Goal: Information Seeking & Learning: Learn about a topic

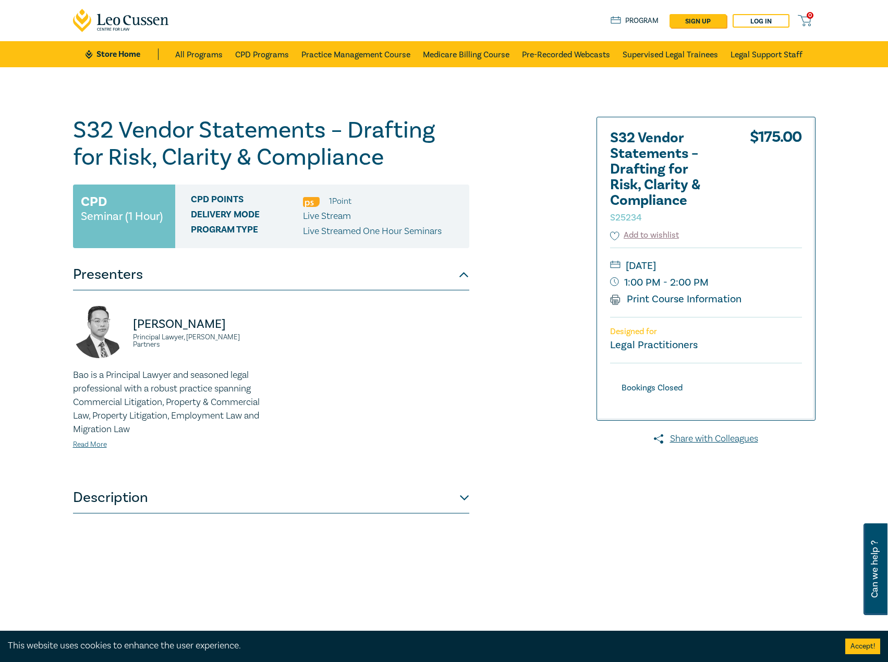
click at [113, 52] on link "Store Home" at bounding box center [122, 53] width 72 height 11
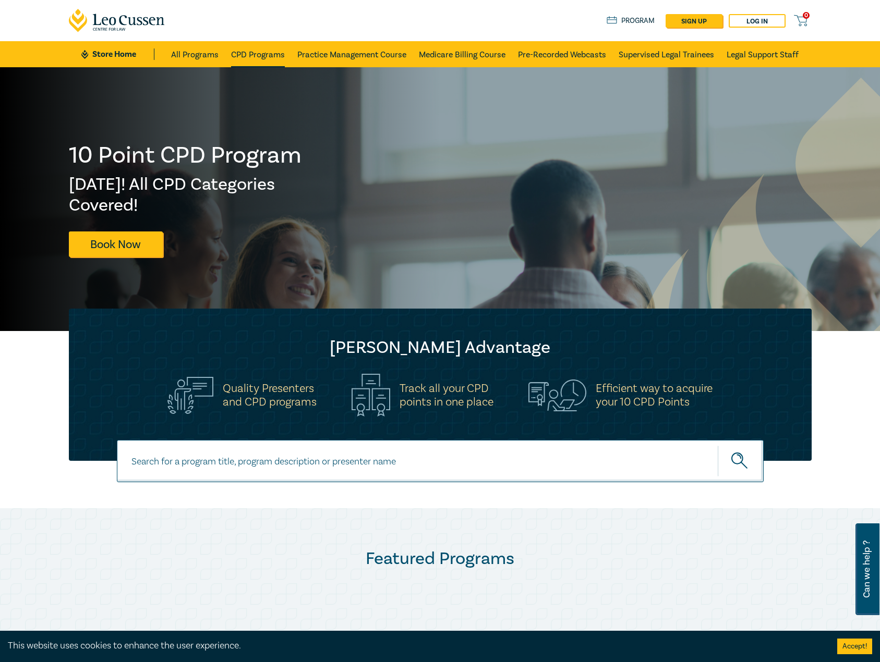
click at [245, 46] on link "CPD Programs" at bounding box center [258, 54] width 54 height 26
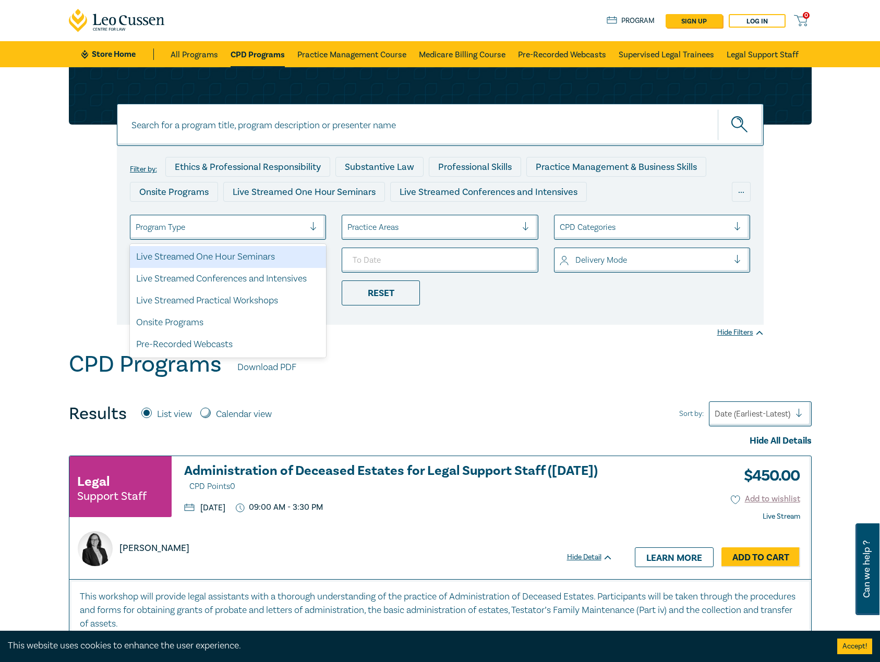
click at [265, 234] on div at bounding box center [220, 228] width 169 height 14
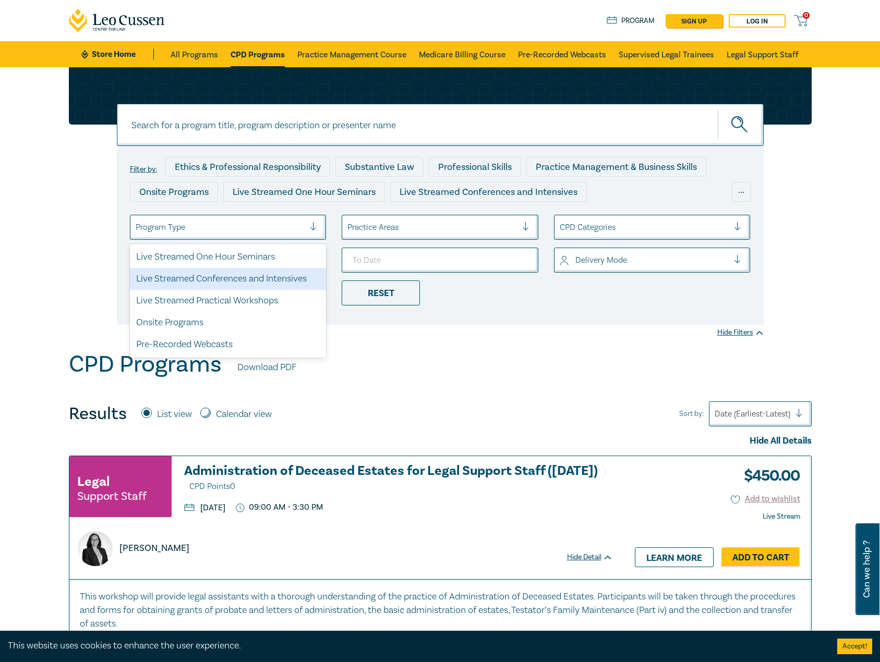
click at [278, 278] on div "Live Streamed Conferences and Intensives" at bounding box center [228, 279] width 197 height 22
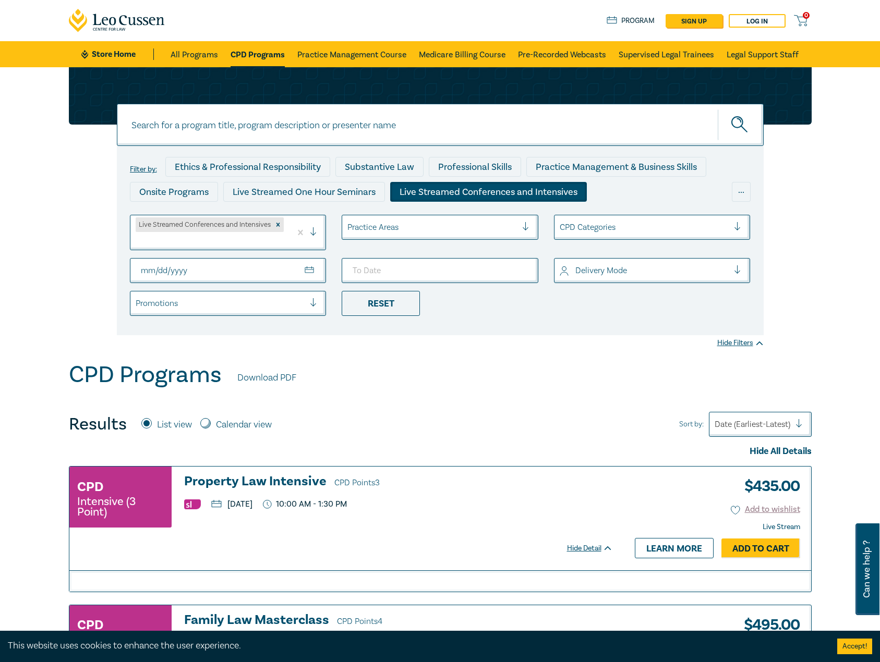
click at [306, 265] on input "From Date" at bounding box center [228, 270] width 197 height 25
type input "[DATE]"
click at [514, 270] on input "To Date" at bounding box center [439, 270] width 197 height 25
click at [520, 270] on input "To Date" at bounding box center [439, 270] width 197 height 25
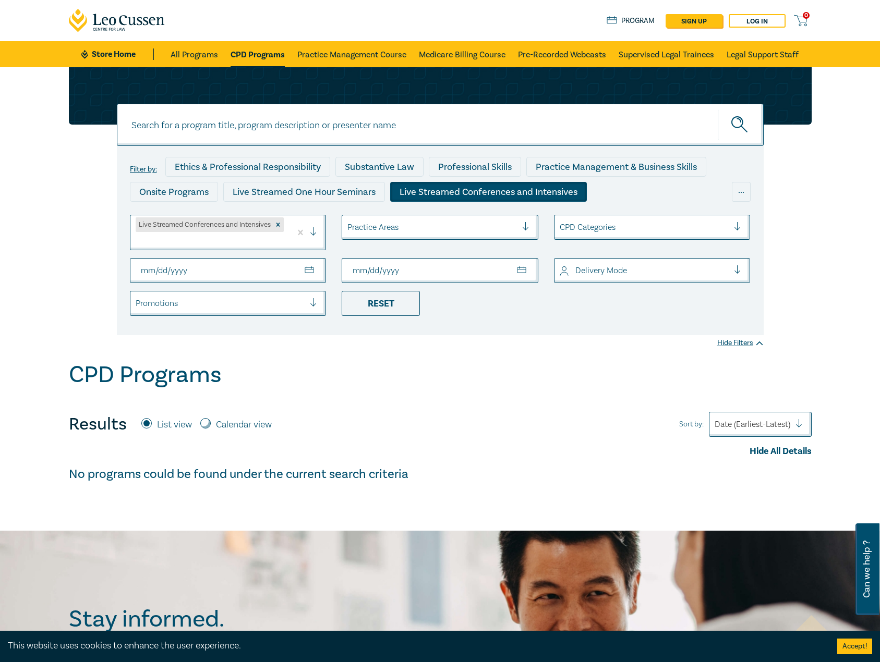
type input "[DATE]"
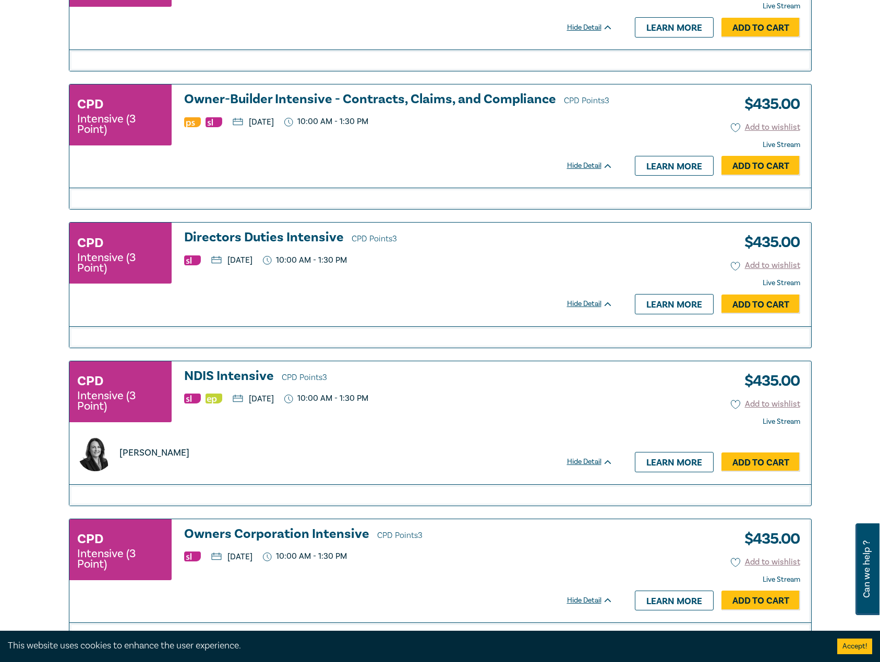
scroll to position [521, 0]
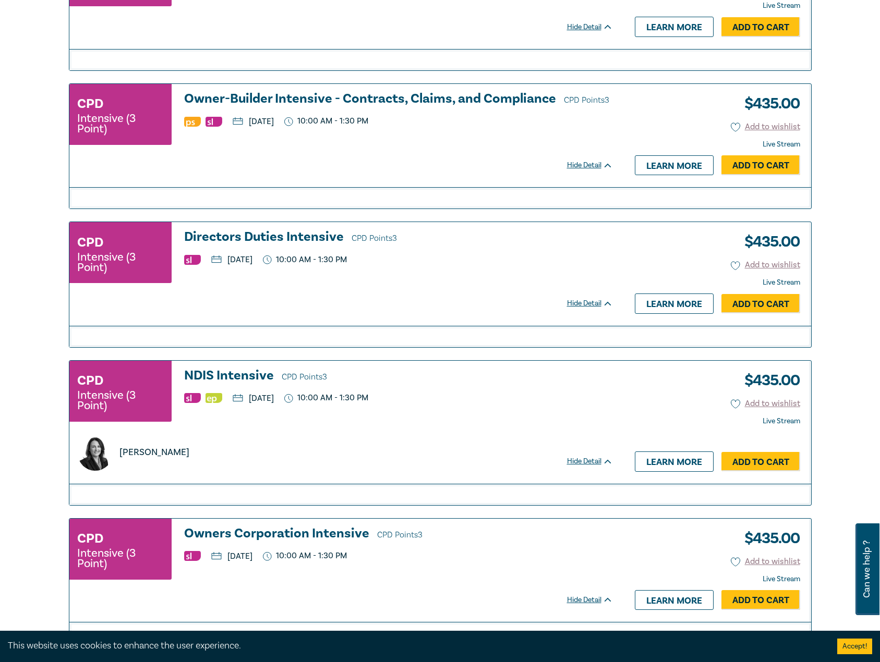
drag, startPoint x: 245, startPoint y: 367, endPoint x: 236, endPoint y: 369, distance: 9.1
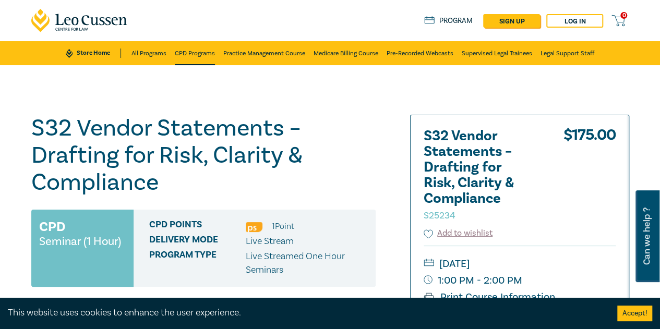
click at [182, 46] on link "CPD Programs" at bounding box center [195, 53] width 40 height 24
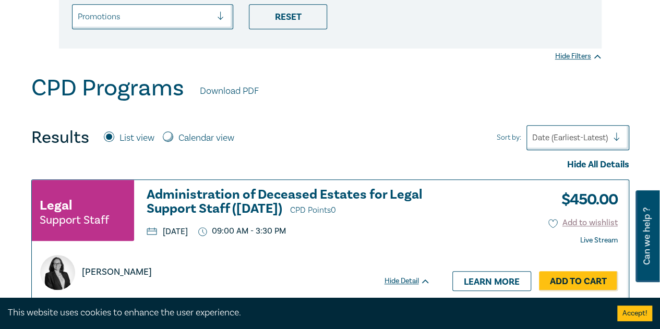
scroll to position [365, 0]
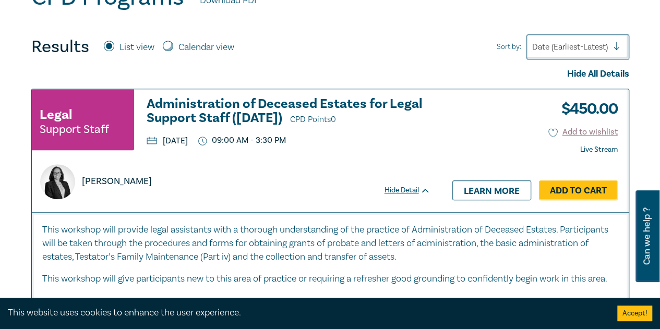
click at [206, 114] on h3 "Administration of Deceased Estates for Legal Support Staff (Sept 2025) CPD Poin…" at bounding box center [289, 112] width 284 height 30
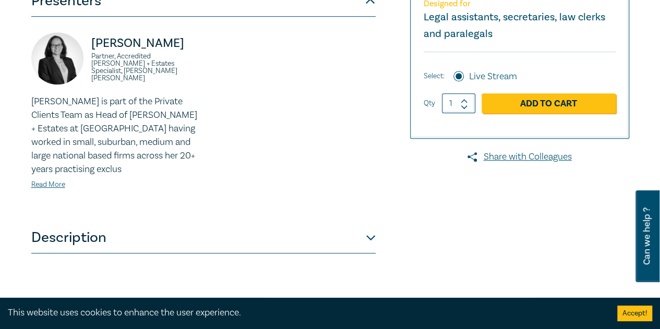
scroll to position [417, 0]
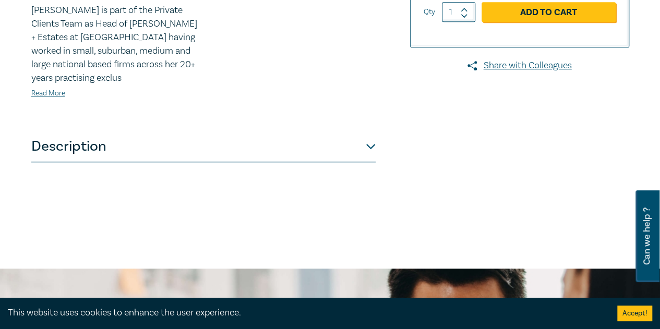
click at [135, 145] on button "Description" at bounding box center [203, 146] width 344 height 31
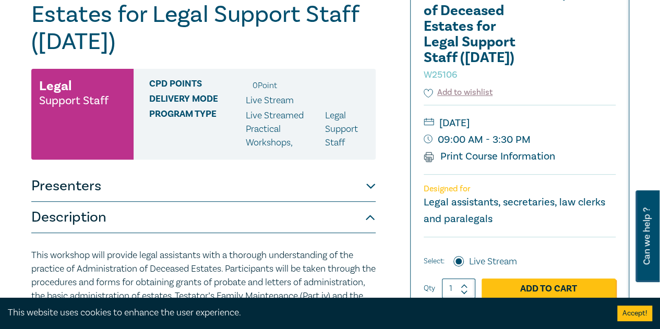
scroll to position [156, 0]
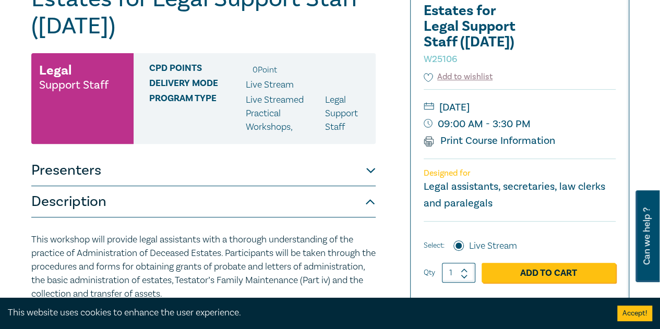
click at [174, 170] on button "Presenters" at bounding box center [203, 170] width 344 height 31
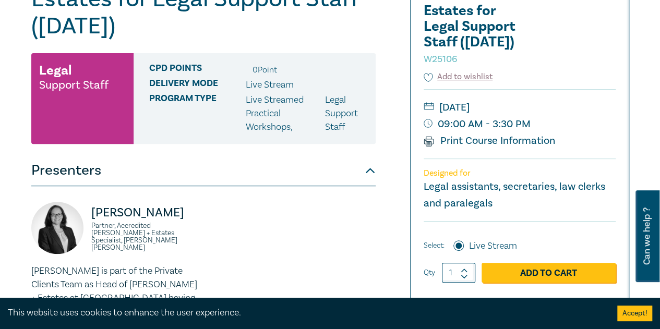
click at [174, 170] on button "Presenters" at bounding box center [203, 170] width 344 height 31
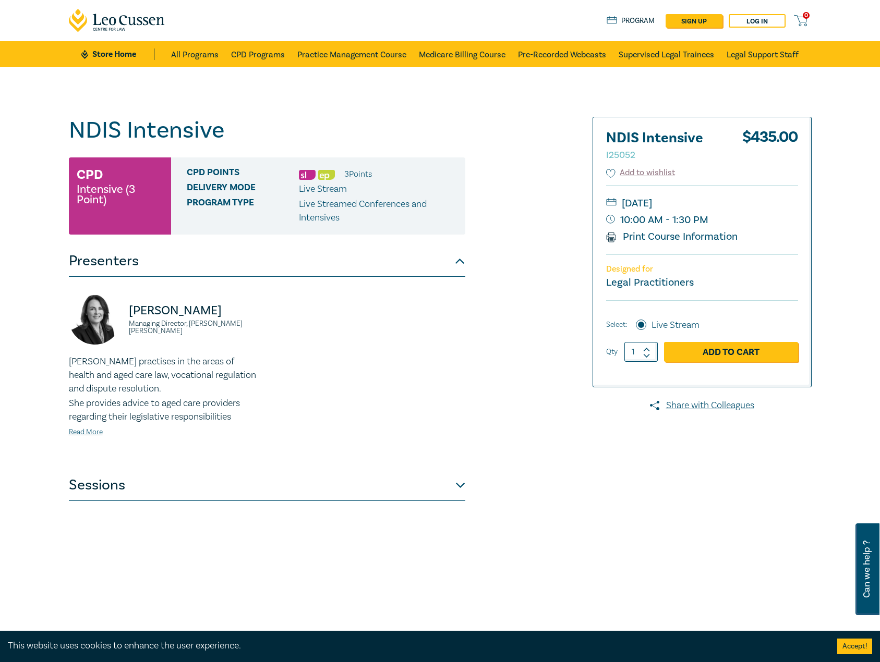
click at [294, 476] on button "Sessions" at bounding box center [267, 485] width 396 height 31
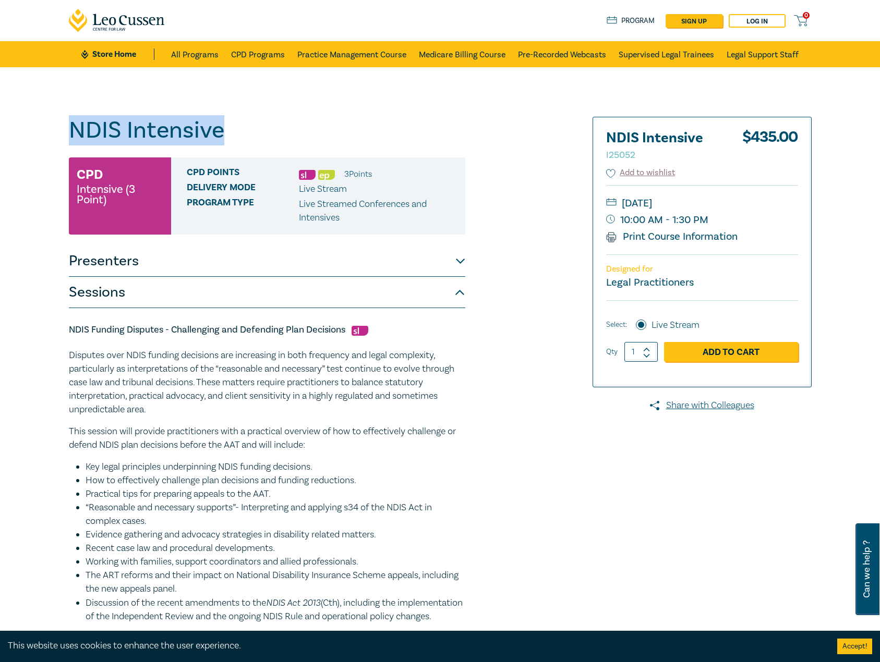
drag, startPoint x: 266, startPoint y: 141, endPoint x: -1, endPoint y: 128, distance: 266.7
copy h1 "NDIS Intensive"
click at [218, 271] on button "Presenters" at bounding box center [267, 261] width 396 height 31
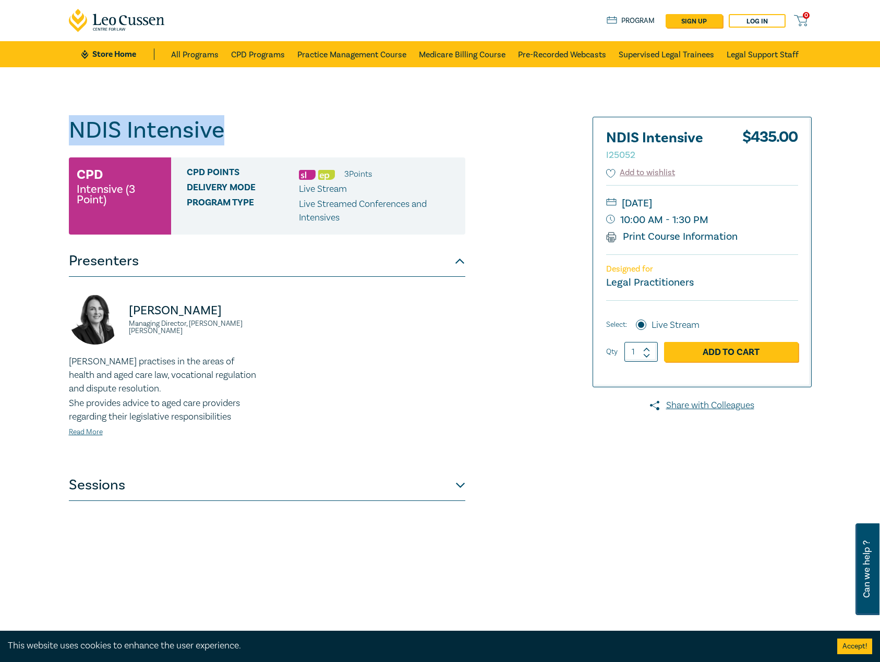
click at [206, 263] on button "Presenters" at bounding box center [267, 261] width 396 height 31
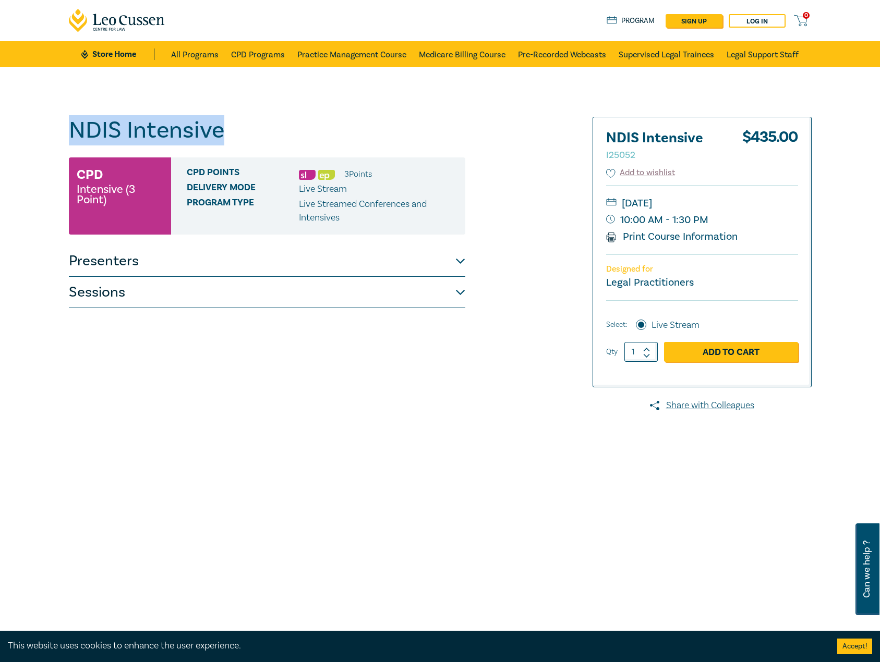
click at [206, 263] on button "Presenters" at bounding box center [267, 261] width 396 height 31
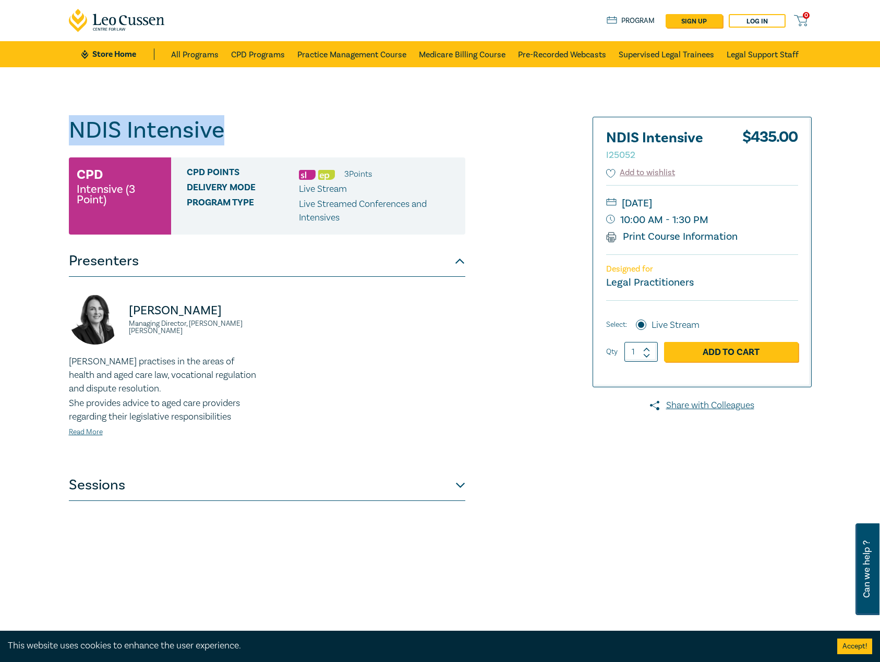
click at [194, 260] on button "Presenters" at bounding box center [267, 261] width 396 height 31
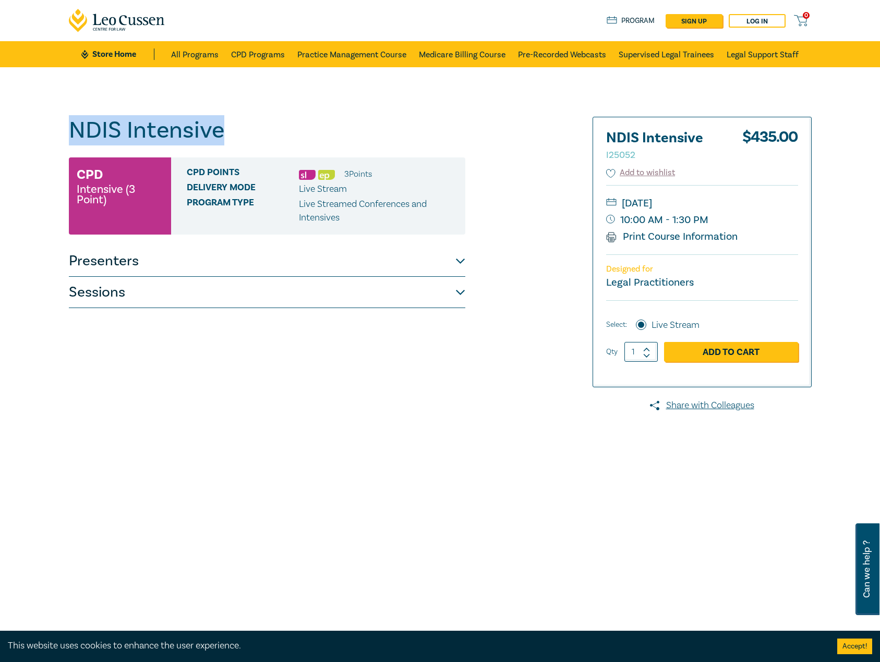
click at [179, 295] on button "Sessions" at bounding box center [267, 292] width 396 height 31
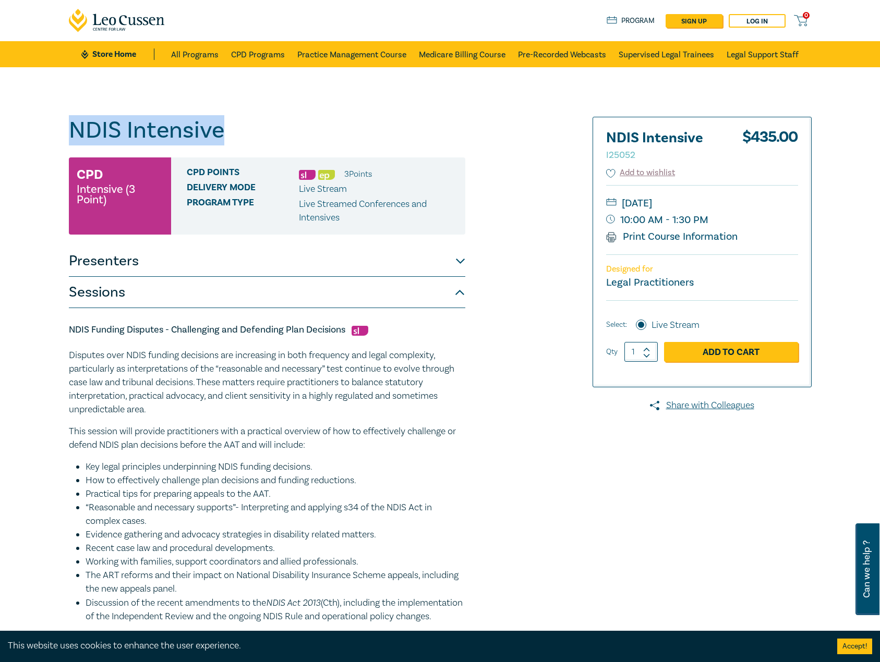
click at [180, 292] on button "Sessions" at bounding box center [267, 292] width 396 height 31
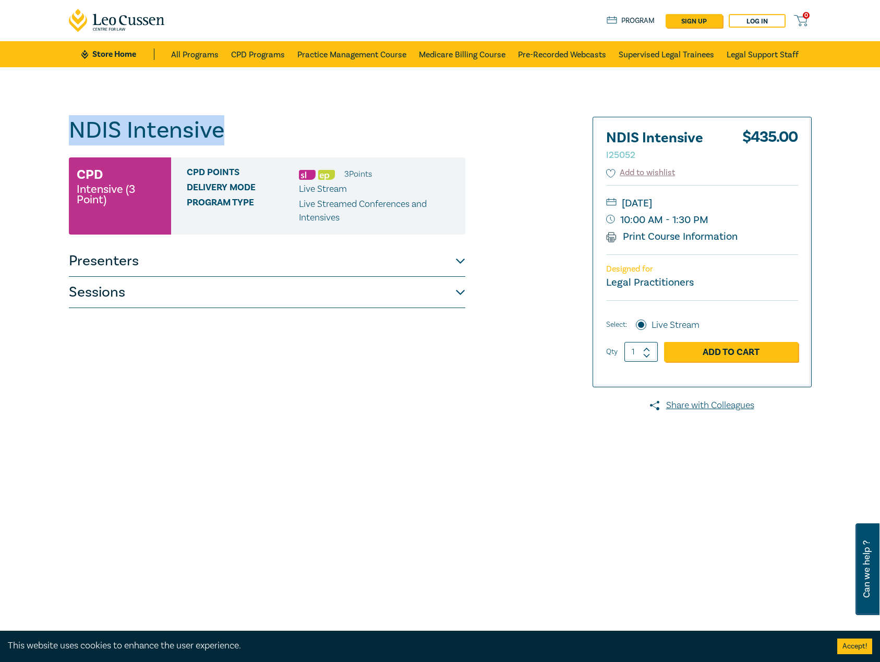
click at [184, 280] on button "Sessions" at bounding box center [267, 292] width 396 height 31
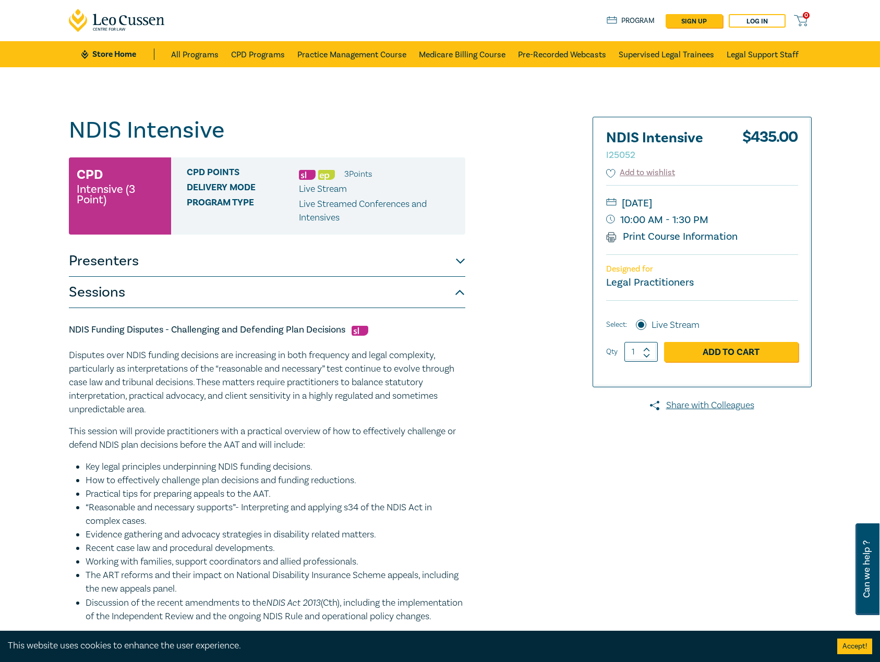
click at [336, 458] on div "Disputes over NDIS funding decisions are increasing in both frequency and legal…" at bounding box center [267, 486] width 396 height 275
drag, startPoint x: 263, startPoint y: 140, endPoint x: 121, endPoint y: 129, distance: 142.3
click at [71, 132] on h1 "NDIS Intensive I25052" at bounding box center [267, 130] width 396 height 27
copy h1 "NDIS Intensive"
click at [295, 265] on button "Presenters" at bounding box center [267, 261] width 396 height 31
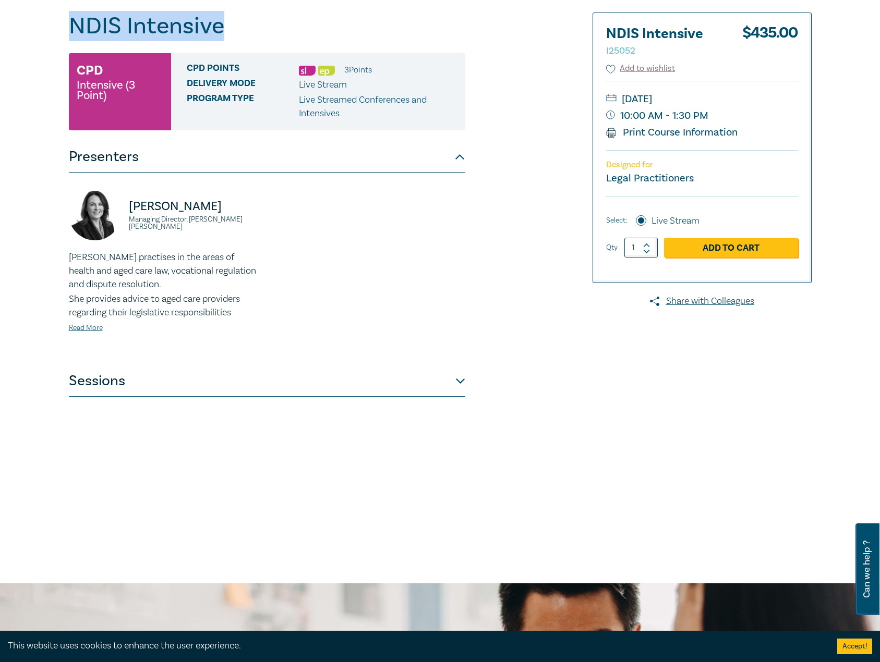
click at [246, 389] on button "Sessions" at bounding box center [267, 380] width 396 height 31
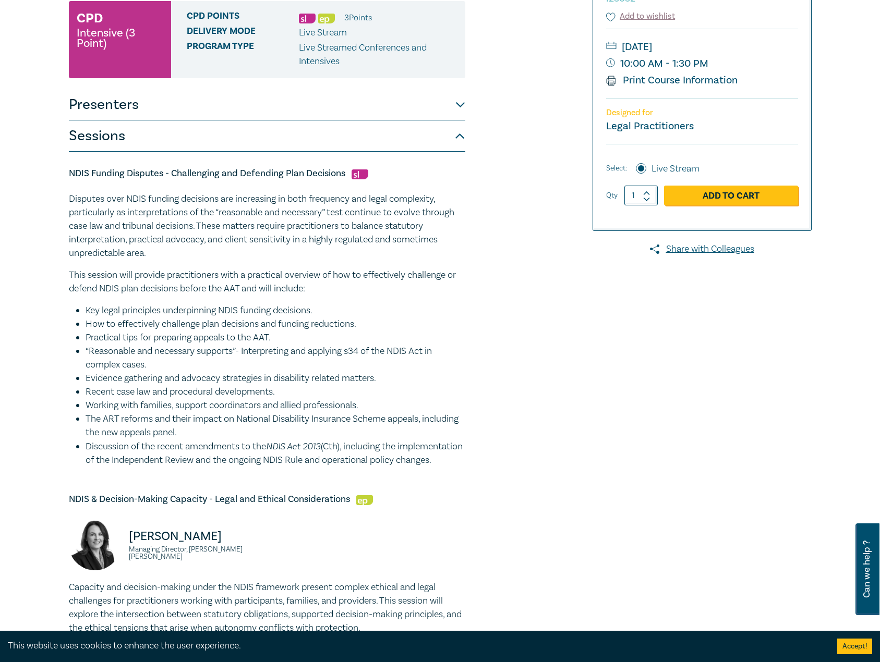
scroll to position [417, 0]
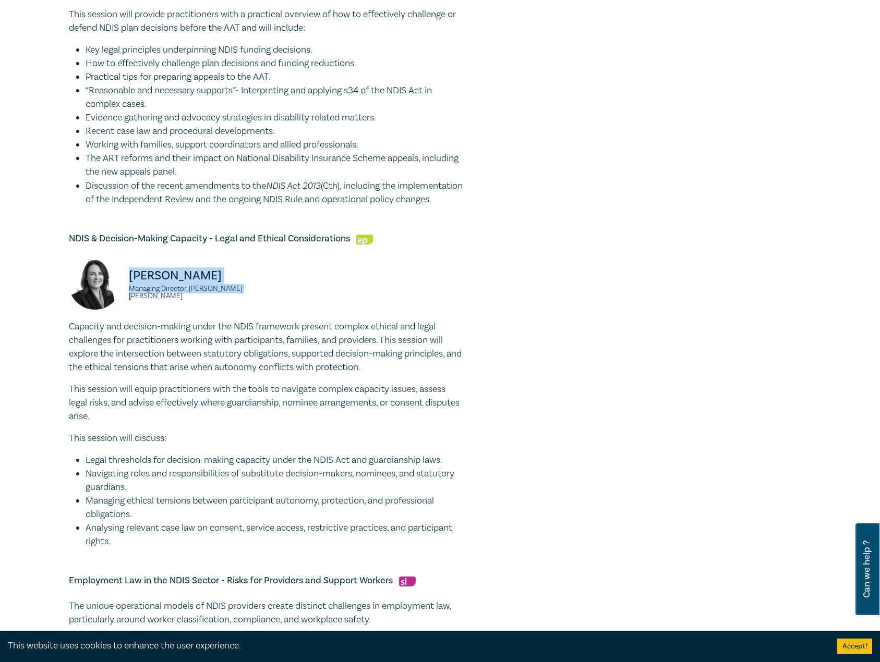
drag, startPoint x: 264, startPoint y: 308, endPoint x: 130, endPoint y: 296, distance: 134.5
click at [130, 296] on div "Gemma McGrath Managing Director, Panetta McGrath" at bounding box center [165, 289] width 204 height 63
copy div "Gemma McGrath Managing Director, Panetta McGrath"
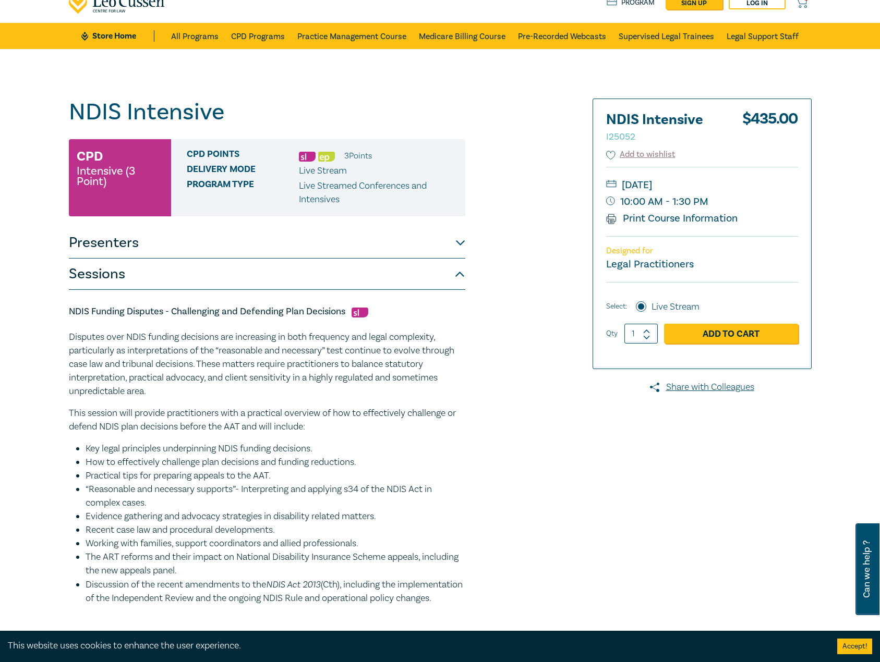
scroll to position [0, 0]
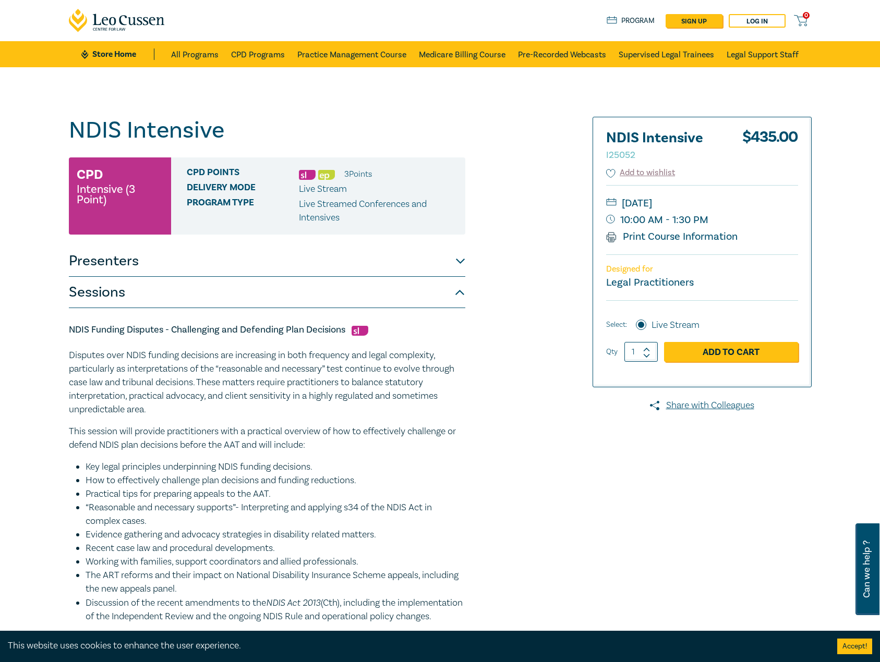
drag, startPoint x: 761, startPoint y: 204, endPoint x: 743, endPoint y: 205, distance: 17.7
click at [743, 205] on small "[DATE]" at bounding box center [702, 203] width 192 height 17
copy small "[DATE]"
click at [285, 298] on button "Sessions" at bounding box center [267, 292] width 396 height 31
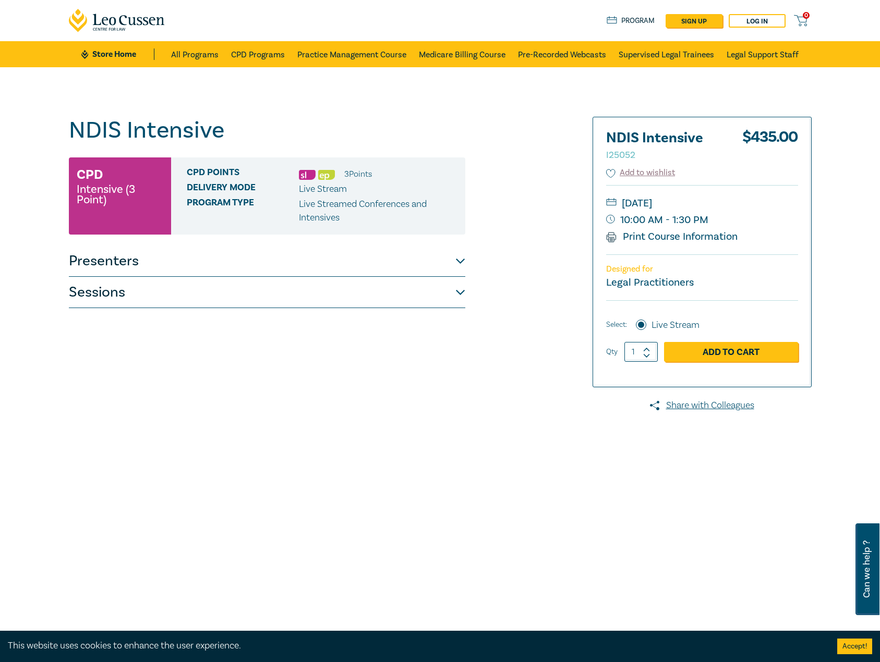
click at [317, 297] on button "Sessions" at bounding box center [267, 292] width 396 height 31
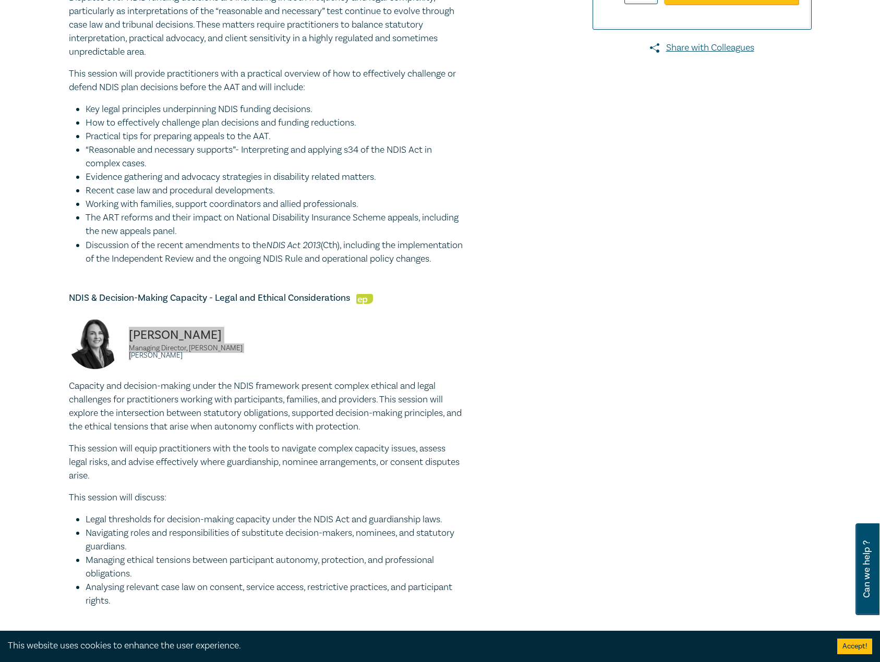
scroll to position [365, 0]
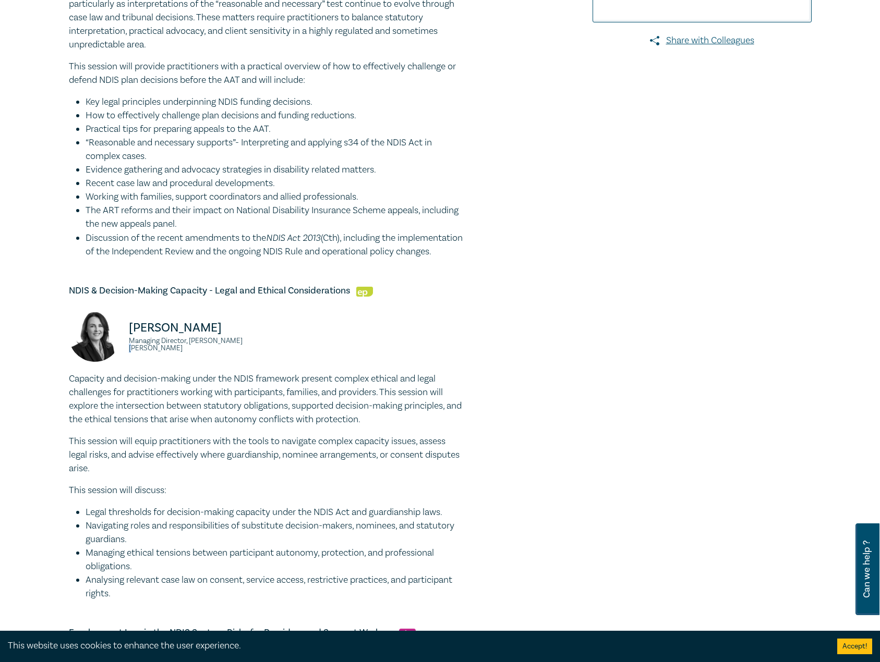
drag, startPoint x: 249, startPoint y: 360, endPoint x: 241, endPoint y: 359, distance: 8.4
click at [241, 352] on small "Managing Director, Panetta McGrath" at bounding box center [195, 344] width 132 height 15
click at [230, 336] on p "[PERSON_NAME]" at bounding box center [195, 328] width 132 height 17
drag, startPoint x: 234, startPoint y: 343, endPoint x: 114, endPoint y: 344, distance: 120.4
click at [111, 344] on div "Gemma McGrath Managing Director, Panetta McGrath" at bounding box center [165, 341] width 192 height 63
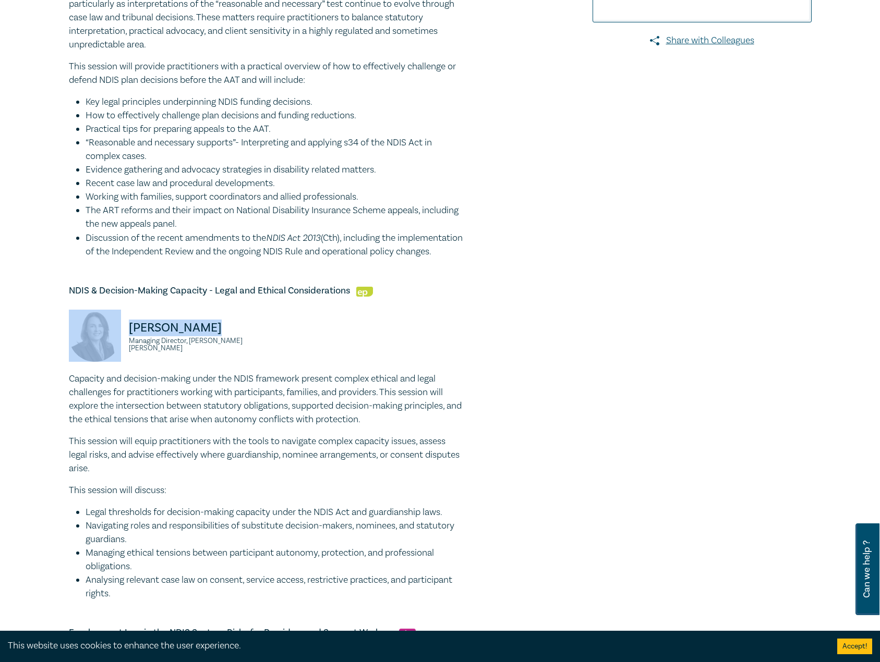
copy div "[PERSON_NAME]"
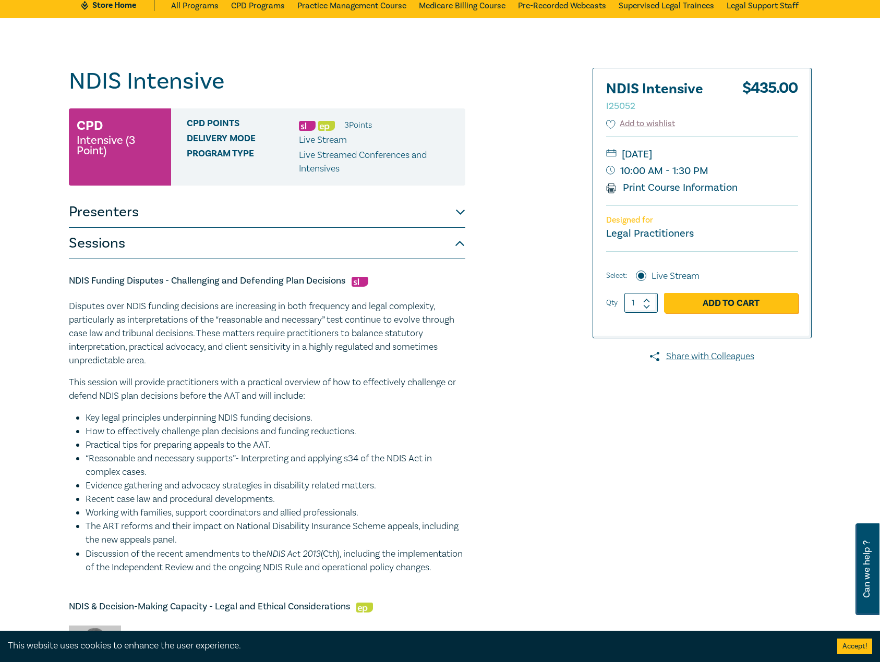
scroll to position [0, 0]
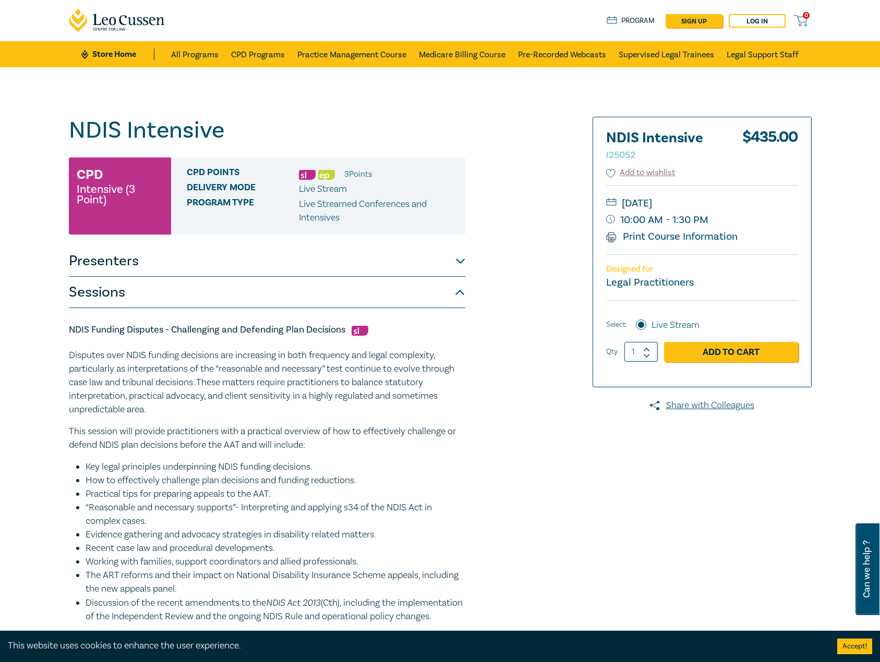
click at [751, 206] on small "[DATE]" at bounding box center [702, 203] width 192 height 17
click at [753, 206] on small "[DATE]" at bounding box center [702, 203] width 192 height 17
drag, startPoint x: 753, startPoint y: 206, endPoint x: 696, endPoint y: 209, distance: 56.9
click at [696, 209] on small "[DATE]" at bounding box center [702, 203] width 192 height 17
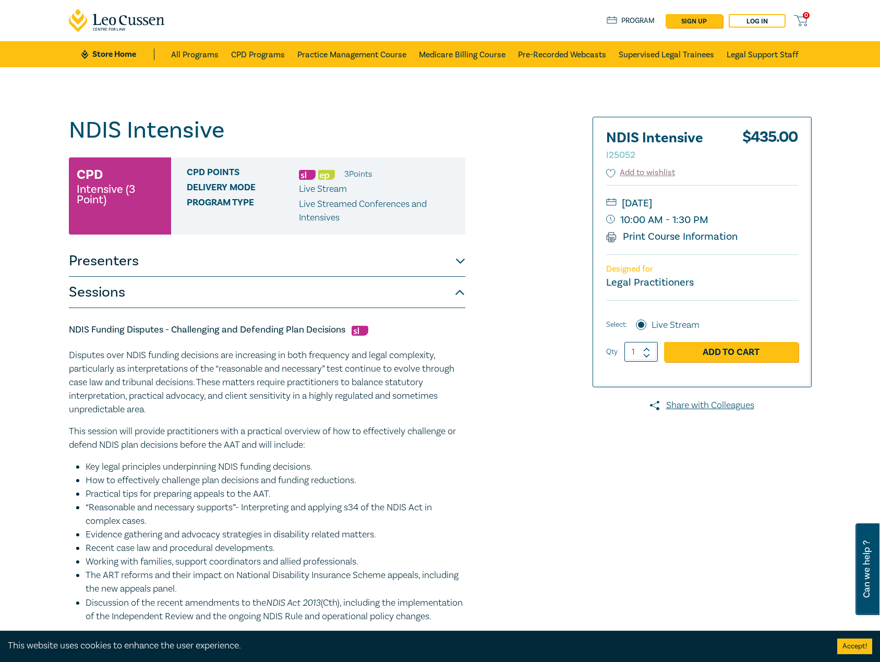
drag, startPoint x: 683, startPoint y: 203, endPoint x: 741, endPoint y: 200, distance: 57.5
click at [766, 200] on small "[DATE]" at bounding box center [702, 203] width 192 height 17
click at [741, 200] on small "[DATE]" at bounding box center [702, 203] width 192 height 17
drag, startPoint x: 681, startPoint y: 204, endPoint x: 744, endPoint y: 203, distance: 63.6
click at [744, 203] on small "[DATE]" at bounding box center [702, 203] width 192 height 17
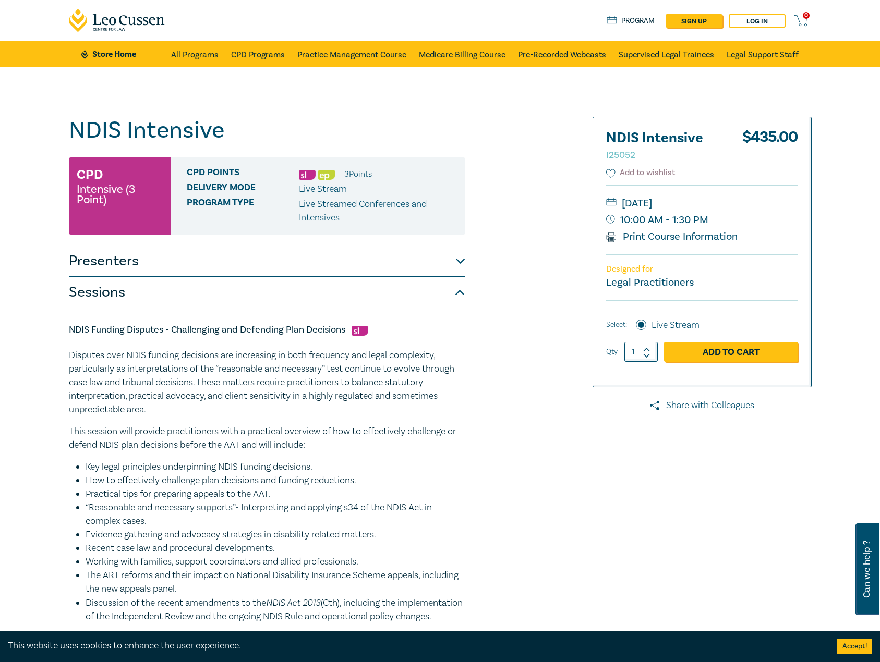
copy small "October 2025"
drag, startPoint x: 346, startPoint y: 331, endPoint x: 53, endPoint y: 320, distance: 292.7
copy h5 "NDIS Funding Disputes - Challenging and Defending Plan Decisions"
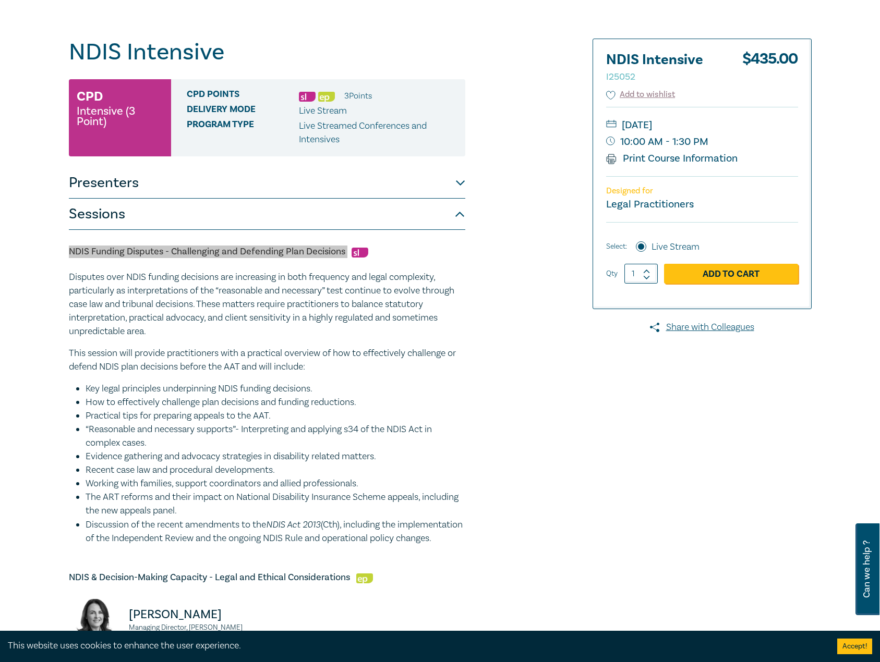
scroll to position [156, 0]
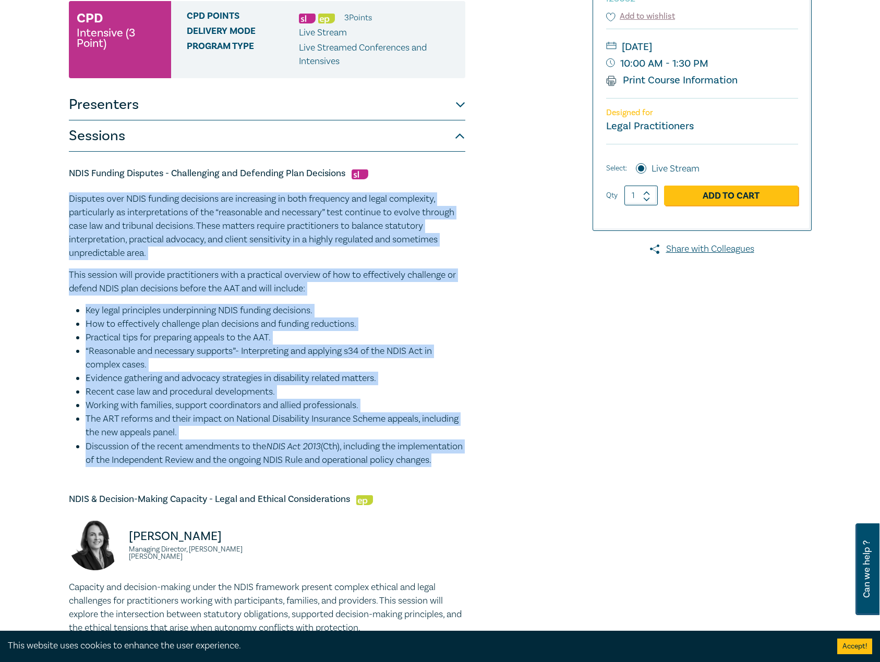
drag, startPoint x: 69, startPoint y: 197, endPoint x: 161, endPoint y: 467, distance: 285.1
click at [161, 467] on div "Disputes over NDIS funding decisions are increasing in both frequency and legal…" at bounding box center [267, 329] width 396 height 275
copy div "Disputes over NDIS funding decisions are increasing in both frequency and legal…"
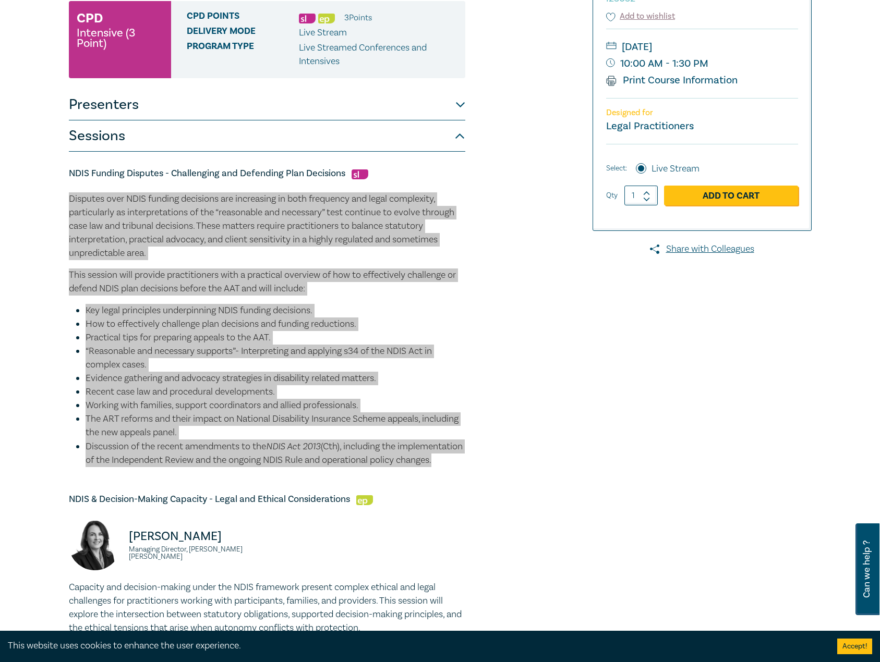
scroll to position [365, 0]
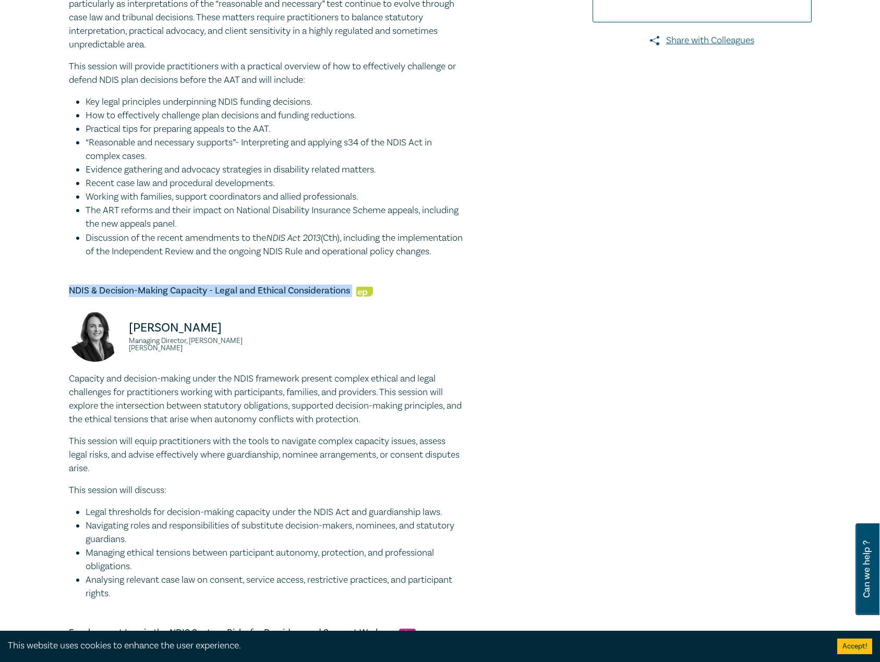
drag, startPoint x: 353, startPoint y: 306, endPoint x: 74, endPoint y: 301, distance: 279.5
click at [70, 297] on h5 "NDIS & Decision-Making Capacity - Legal and Ethical Considerations" at bounding box center [267, 291] width 396 height 13
copy h5 "NDIS & Decision-Making Capacity - Legal and Ethical Considerations"
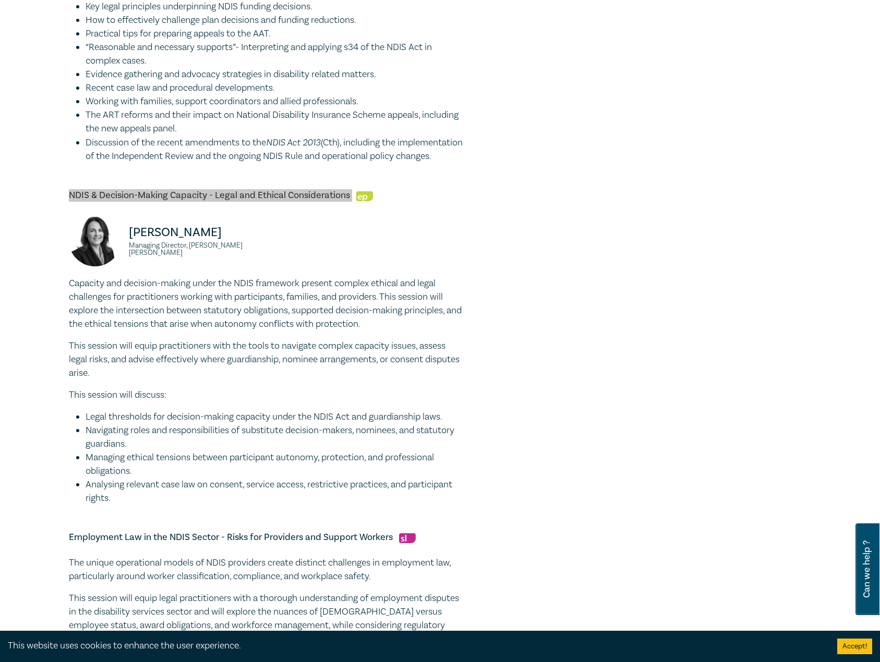
scroll to position [626, 0]
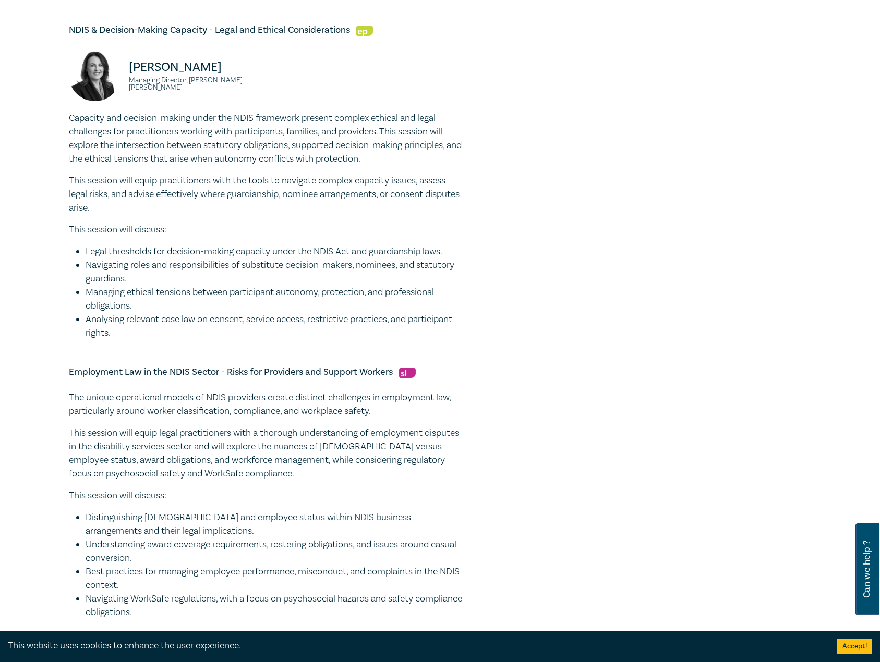
click at [71, 131] on div "NDIS Intensive I25052 CPD Intensive (3 Point) CPD Points 3 Point s Delivery Mod…" at bounding box center [314, 67] width 503 height 1152
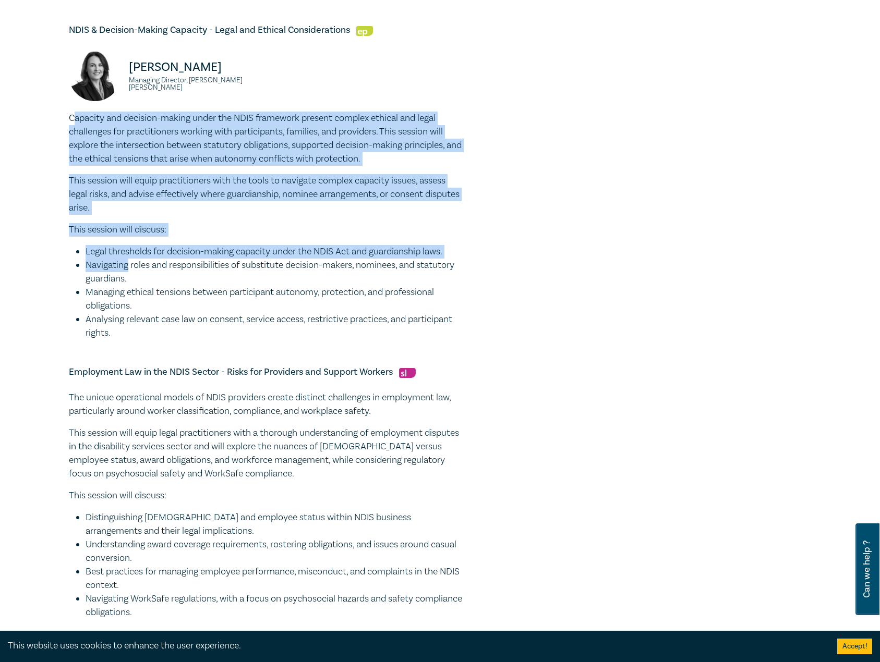
drag, startPoint x: 72, startPoint y: 131, endPoint x: 113, endPoint y: 229, distance: 106.1
click at [129, 277] on div "Capacity and decision-making under the NDIS framework present complex ethical a…" at bounding box center [267, 226] width 396 height 228
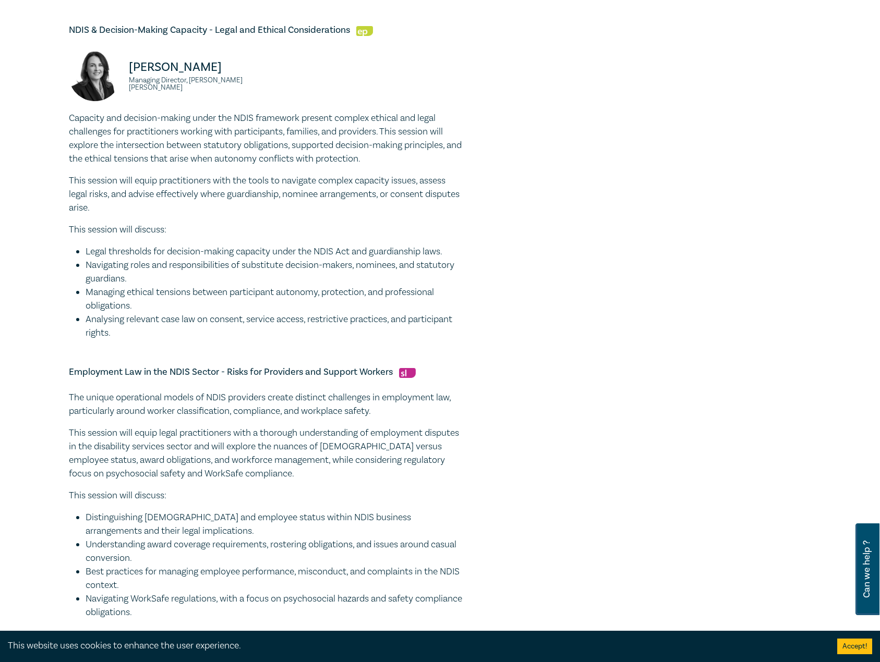
click at [69, 132] on p "Capacity and decision-making under the NDIS framework present complex ethical a…" at bounding box center [267, 139] width 396 height 54
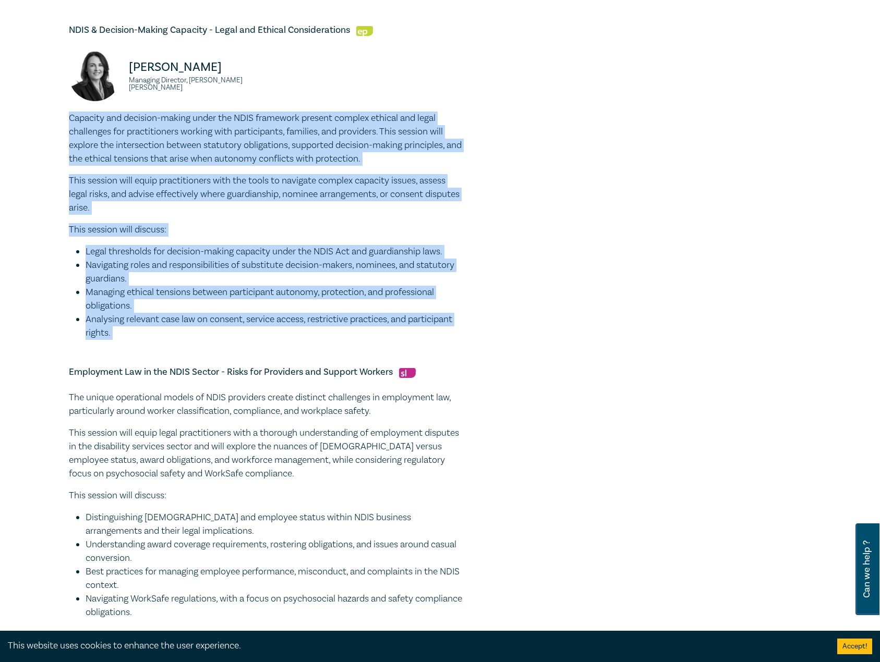
drag, startPoint x: 69, startPoint y: 132, endPoint x: 137, endPoint y: 343, distance: 221.3
click at [137, 340] on div "Capacity and decision-making under the NDIS framework present complex ethical a…" at bounding box center [267, 226] width 396 height 228
copy div "Capacity and decision-making under the NDIS framework present complex ethical a…"
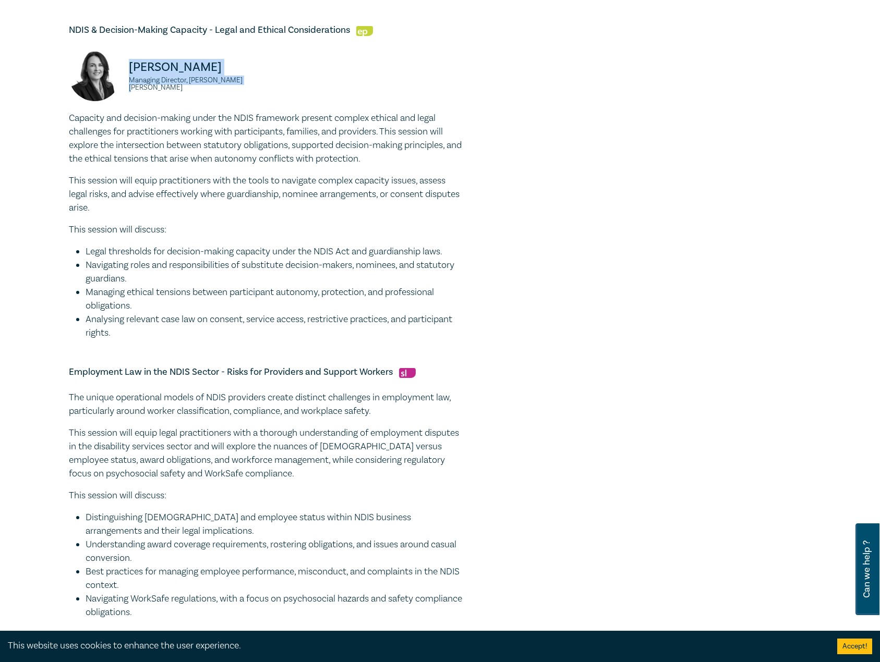
drag, startPoint x: 271, startPoint y: 100, endPoint x: 153, endPoint y: 86, distance: 119.2
click at [126, 82] on div "Gemma McGrath Managing Director, Panetta McGrath" at bounding box center [267, 80] width 409 height 63
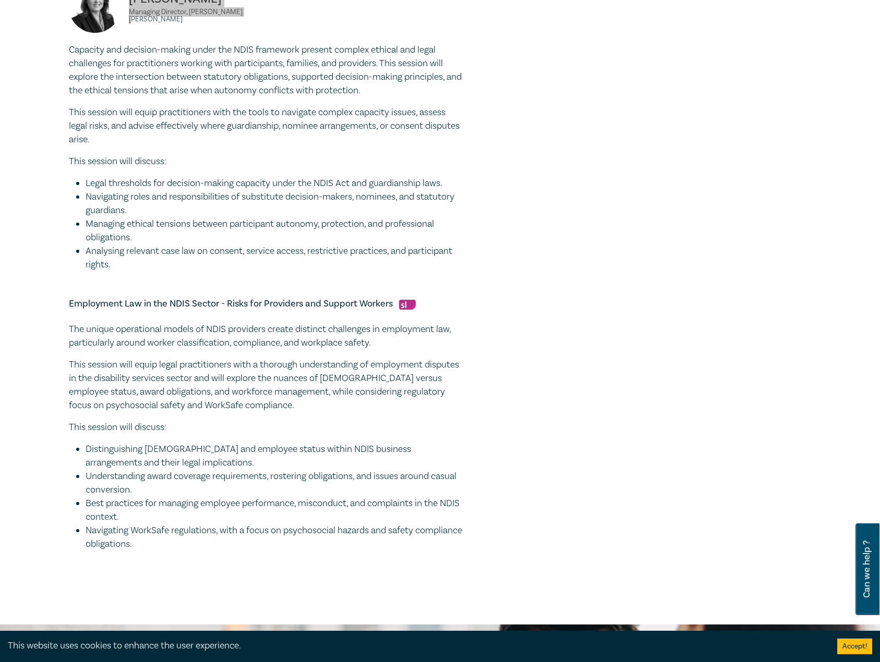
scroll to position [834, 0]
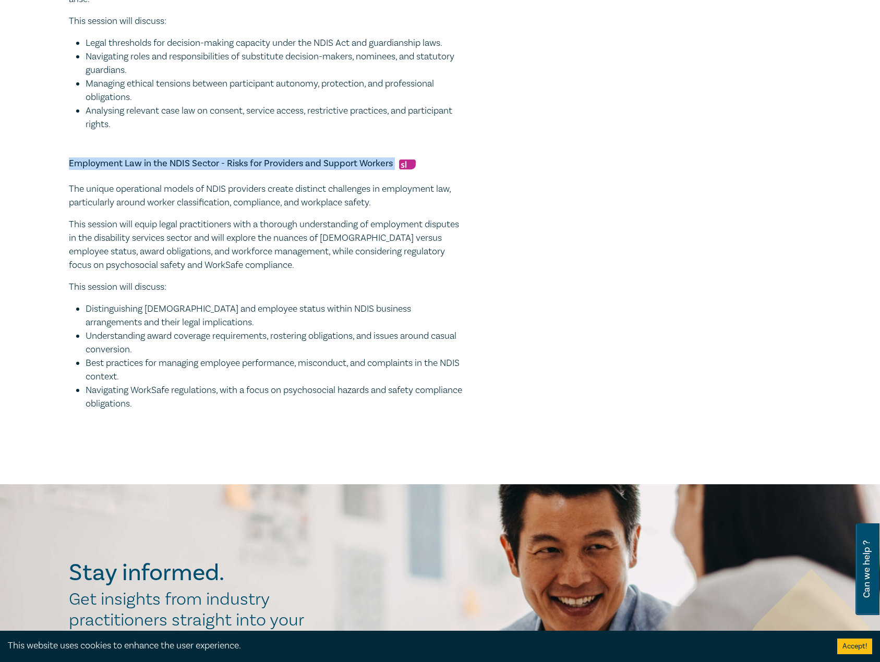
drag, startPoint x: 394, startPoint y: 178, endPoint x: 89, endPoint y: 177, distance: 305.0
drag, startPoint x: 213, startPoint y: 425, endPoint x: 80, endPoint y: 206, distance: 256.3
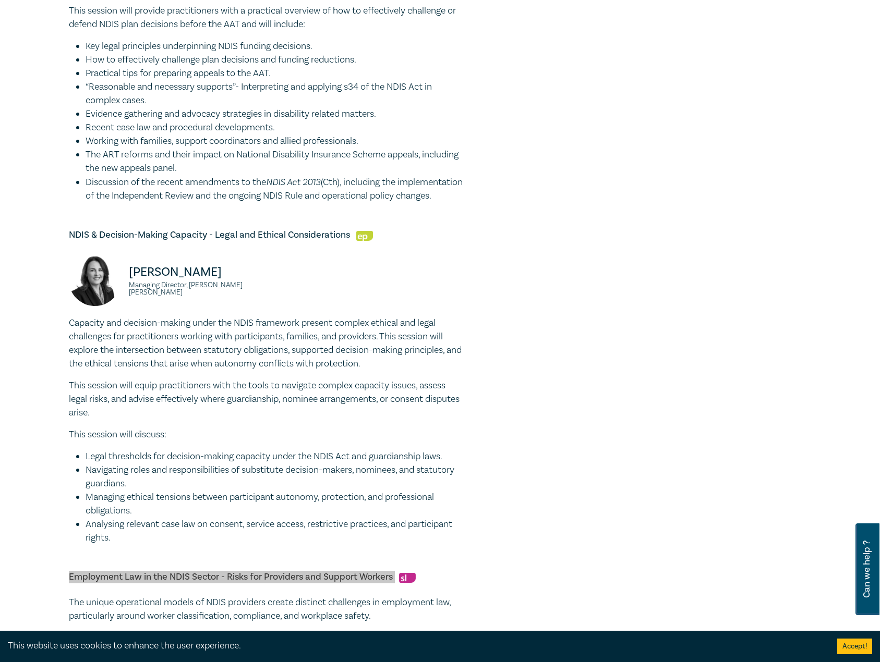
scroll to position [573, 0]
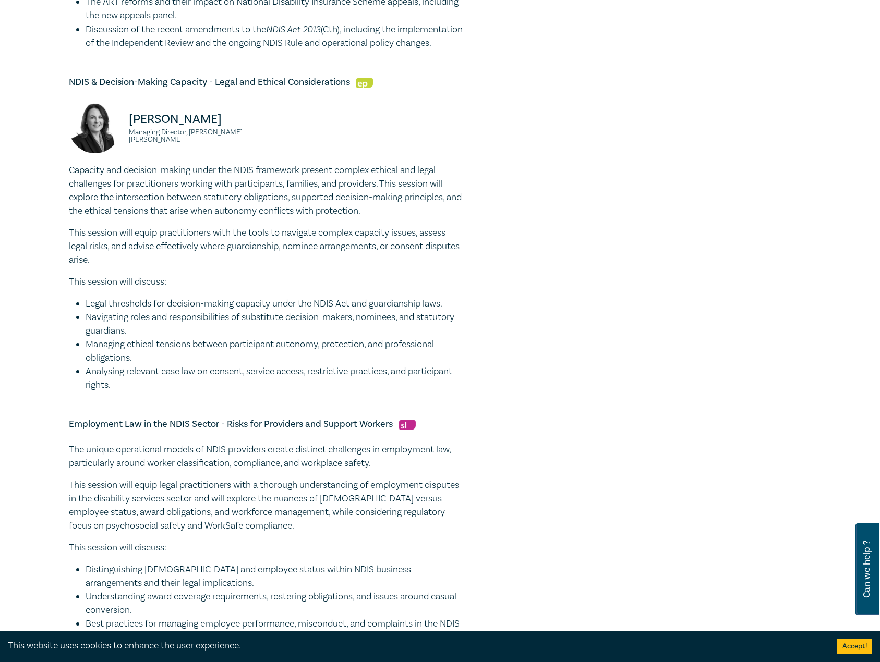
click at [226, 128] on p "[PERSON_NAME]" at bounding box center [195, 119] width 132 height 17
drag, startPoint x: 246, startPoint y: 134, endPoint x: 113, endPoint y: 138, distance: 133.0
click at [113, 138] on div "Gemma McGrath Managing Director, Panetta McGrath" at bounding box center [165, 132] width 192 height 63
click at [274, 150] on div "Gemma McGrath Managing Director, Panetta McGrath" at bounding box center [267, 132] width 409 height 63
drag, startPoint x: 274, startPoint y: 150, endPoint x: 141, endPoint y: 148, distance: 133.0
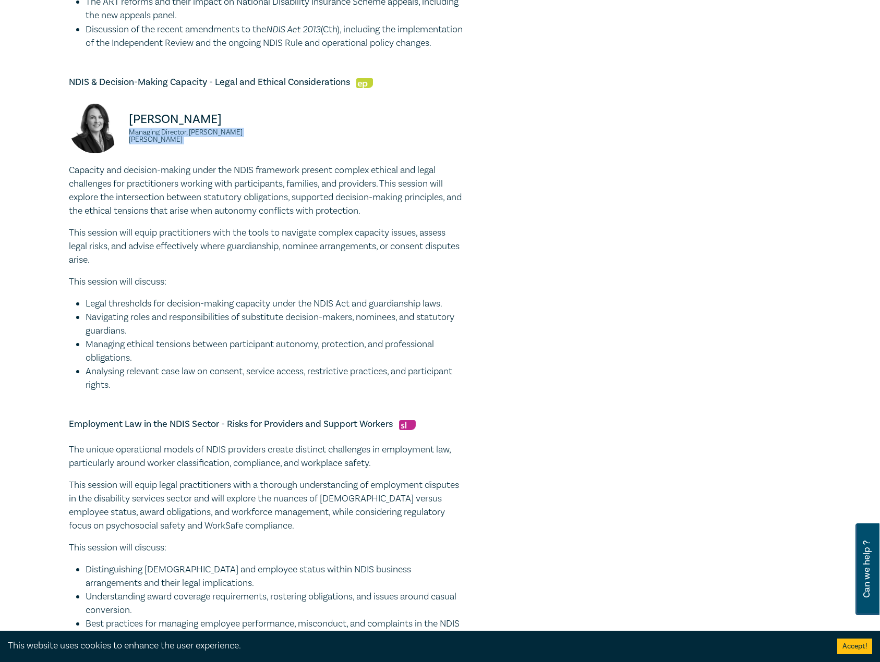
click at [133, 149] on div "Gemma McGrath Managing Director, Panetta McGrath" at bounding box center [267, 132] width 409 height 63
drag, startPoint x: 238, startPoint y: 131, endPoint x: 132, endPoint y: 132, distance: 106.4
click at [132, 128] on p "[PERSON_NAME]" at bounding box center [195, 119] width 132 height 17
click at [114, 392] on li "Analysing relevant case law on consent, service access, restrictive practices, …" at bounding box center [276, 378] width 380 height 27
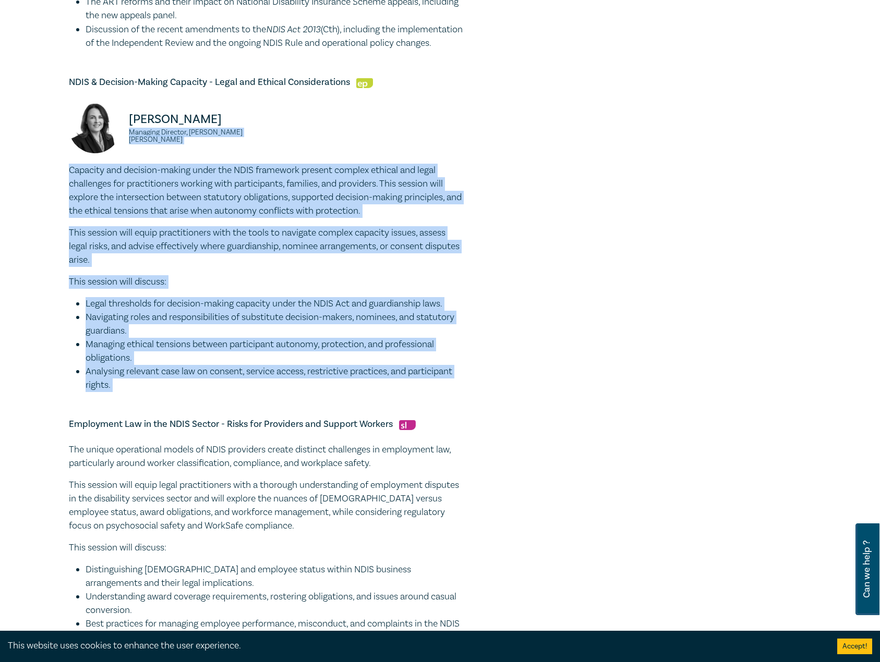
drag, startPoint x: 114, startPoint y: 400, endPoint x: 53, endPoint y: 176, distance: 232.2
click at [53, 176] on div "NDIS Intensive I25052 CPD Intensive (3 Point) CPD Points 3 Point s Delivery Mod…" at bounding box center [440, 119] width 880 height 1251
drag, startPoint x: 149, startPoint y: 201, endPoint x: 115, endPoint y: 220, distance: 38.3
click at [116, 218] on p "Capacity and decision-making under the NDIS framework present complex ethical a…" at bounding box center [267, 191] width 396 height 54
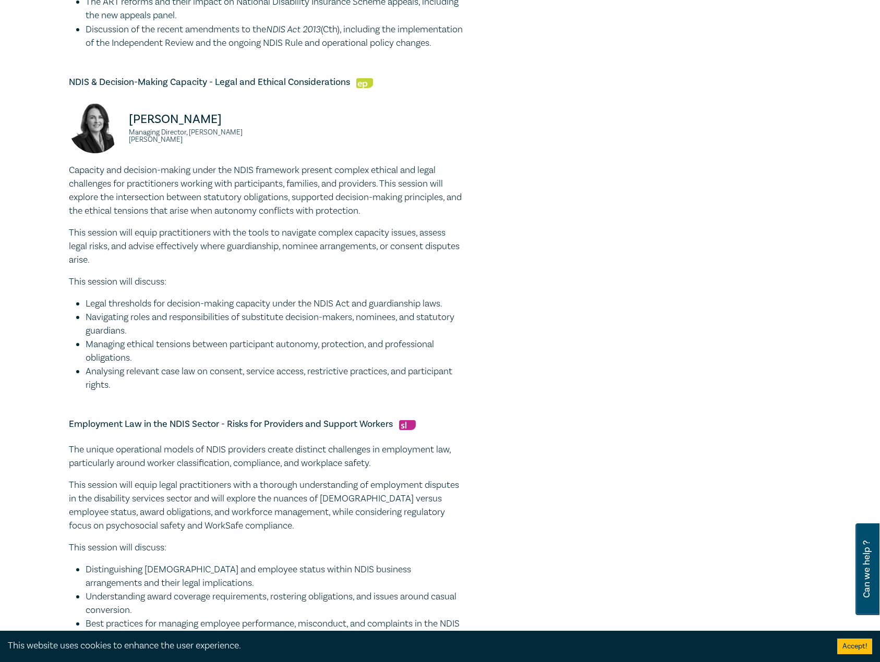
drag, startPoint x: 140, startPoint y: 400, endPoint x: 130, endPoint y: 401, distance: 9.5
click at [139, 392] on li "Analysing relevant case law on consent, service access, restrictive practices, …" at bounding box center [276, 378] width 380 height 27
drag, startPoint x: 130, startPoint y: 401, endPoint x: 59, endPoint y: 188, distance: 224.9
click at [59, 188] on div "NDIS Intensive I25052 CPD Intensive (3 Point) CPD Points 3 Point s Delivery Mod…" at bounding box center [440, 119] width 880 height 1251
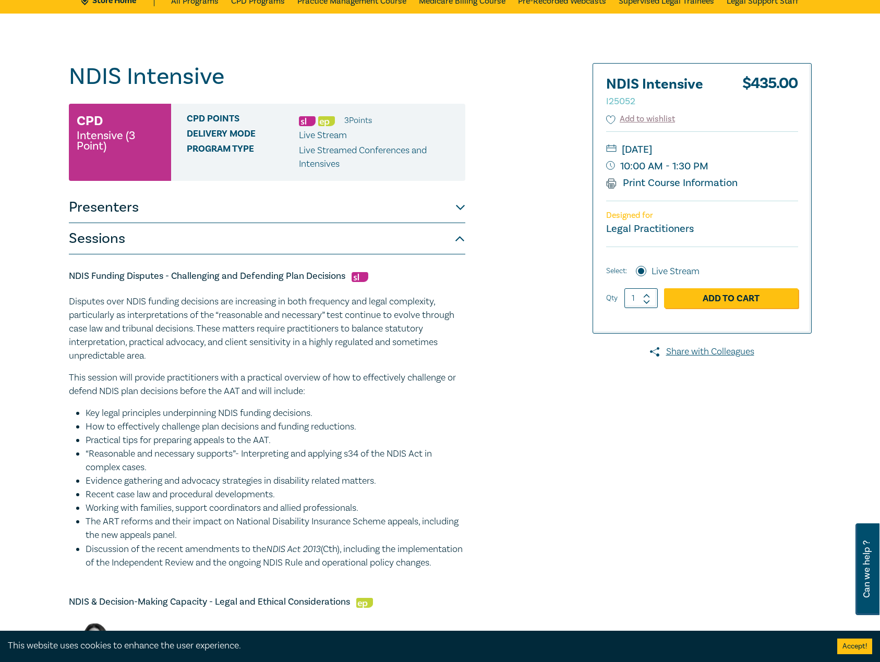
scroll to position [52, 0]
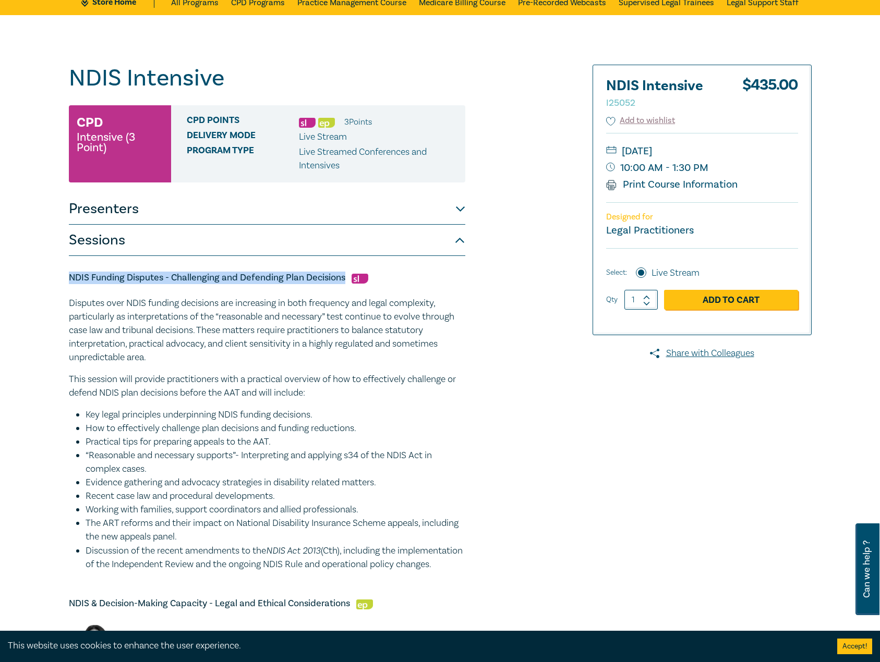
drag, startPoint x: 344, startPoint y: 281, endPoint x: 105, endPoint y: 275, distance: 238.8
click at [61, 270] on div "NDIS Intensive I25052 CPD Intensive (3 Point) CPD Points 3 Point s Delivery Mod…" at bounding box center [440, 640] width 880 height 1251
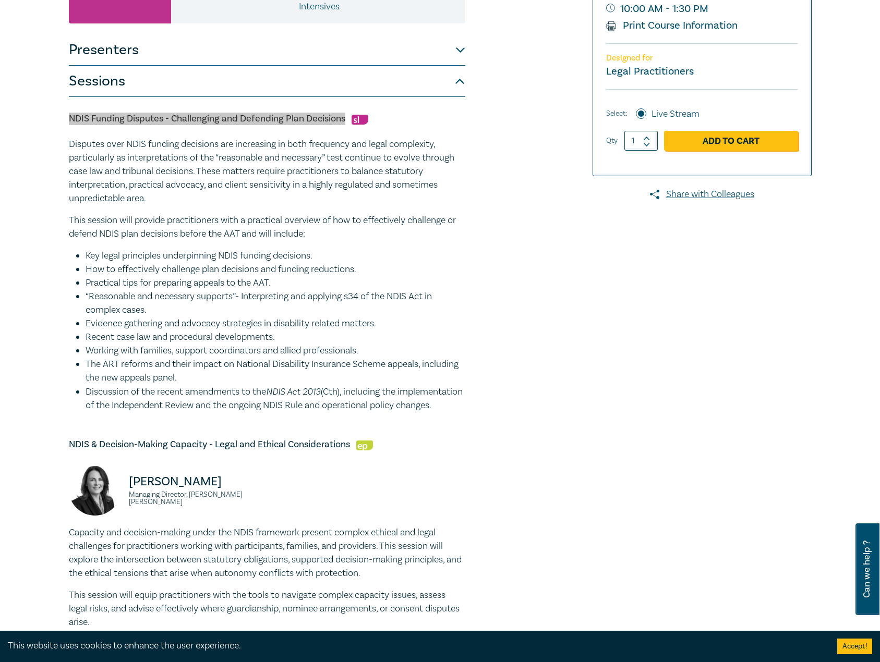
scroll to position [261, 0]
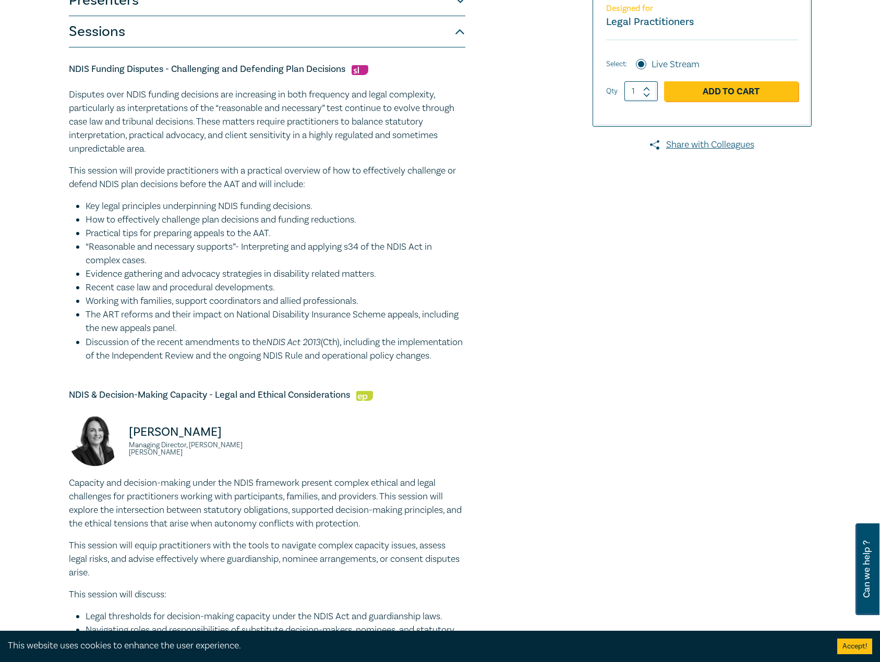
click at [338, 401] on h5 "NDIS & Decision-Making Capacity - Legal and Ethical Considerations" at bounding box center [267, 395] width 396 height 13
click at [353, 401] on h5 "NDIS & Decision-Making Capacity - Legal and Ethical Considerations" at bounding box center [267, 395] width 396 height 13
drag, startPoint x: 348, startPoint y: 406, endPoint x: 117, endPoint y: 414, distance: 231.1
click at [117, 401] on h5 "NDIS & Decision-Making Capacity - Legal and Ethical Considerations" at bounding box center [267, 395] width 396 height 13
click at [341, 401] on h5 "NDIS & Decision-Making Capacity - Legal and Ethical Considerations" at bounding box center [267, 395] width 396 height 13
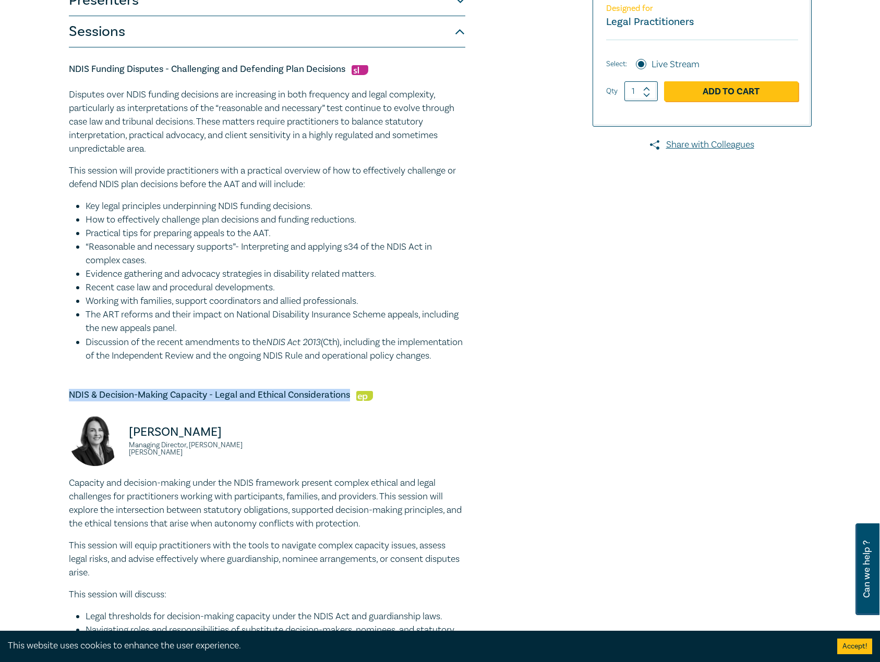
drag, startPoint x: 351, startPoint y: 409, endPoint x: 66, endPoint y: 412, distance: 285.7
click at [66, 412] on div "NDIS Intensive I25052 CPD Intensive (3 Point) CPD Points 3 Point s Delivery Mod…" at bounding box center [314, 432] width 503 height 1152
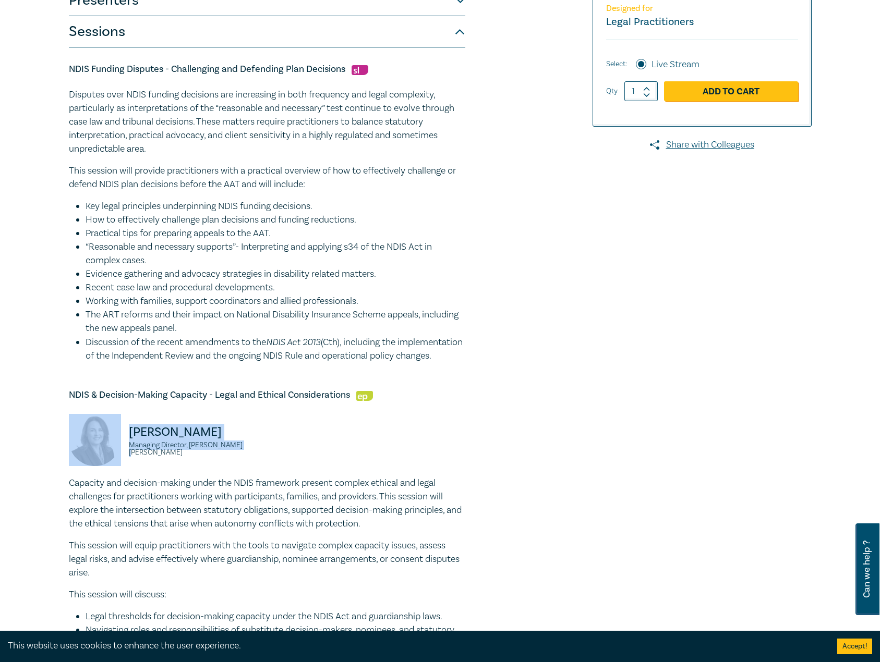
drag, startPoint x: 269, startPoint y: 458, endPoint x: 114, endPoint y: 453, distance: 155.5
click at [114, 453] on div "Gemma McGrath Managing Director, Panetta McGrath" at bounding box center [267, 445] width 409 height 63
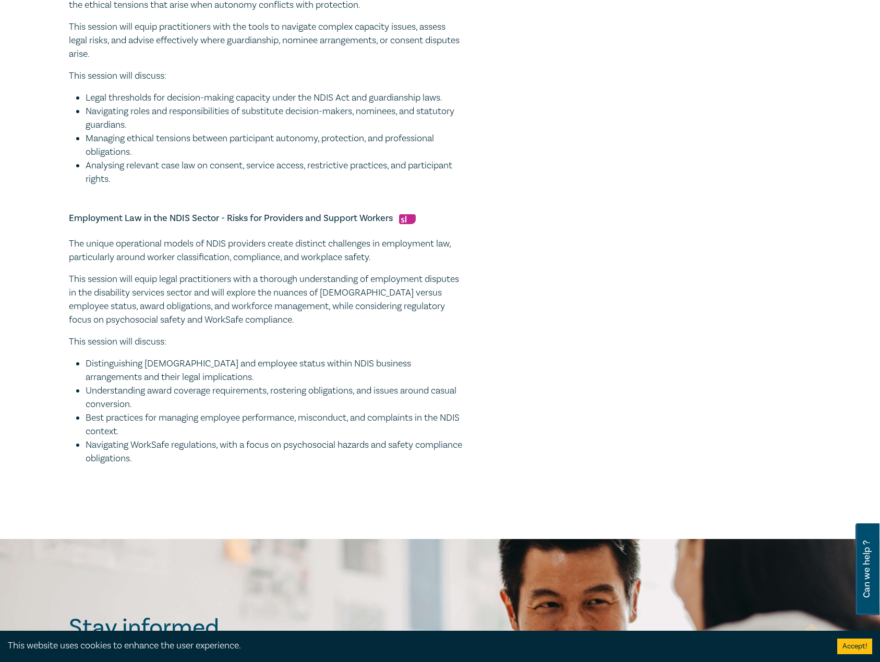
scroll to position [782, 0]
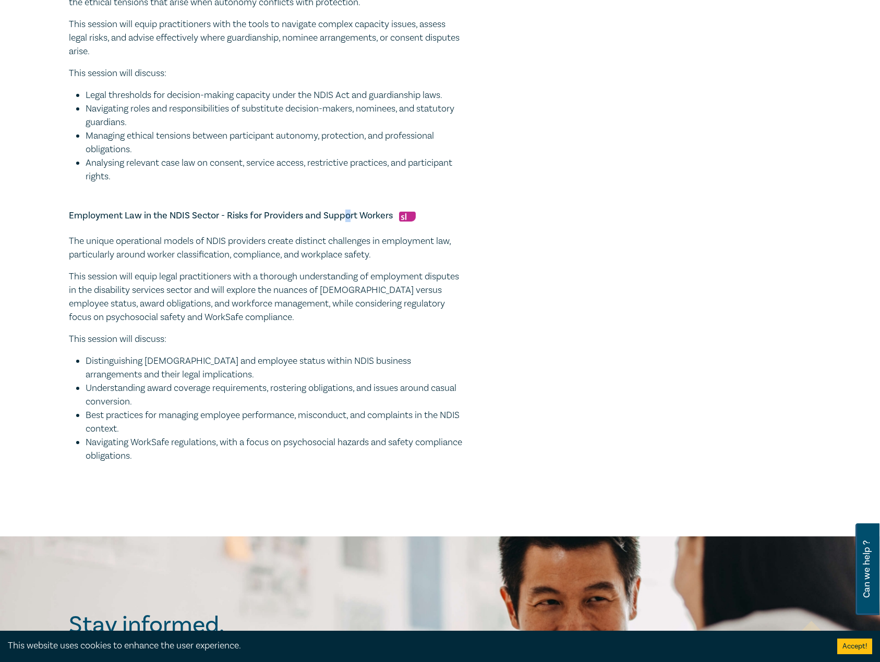
click at [344, 222] on h5 "Employment Law in the NDIS Sector - Risks for Providers and Support Workers" at bounding box center [267, 216] width 396 height 13
click at [332, 236] on div "Employment Law in the NDIS Sector - Risks for Providers and Support Workers The…" at bounding box center [267, 336] width 396 height 253
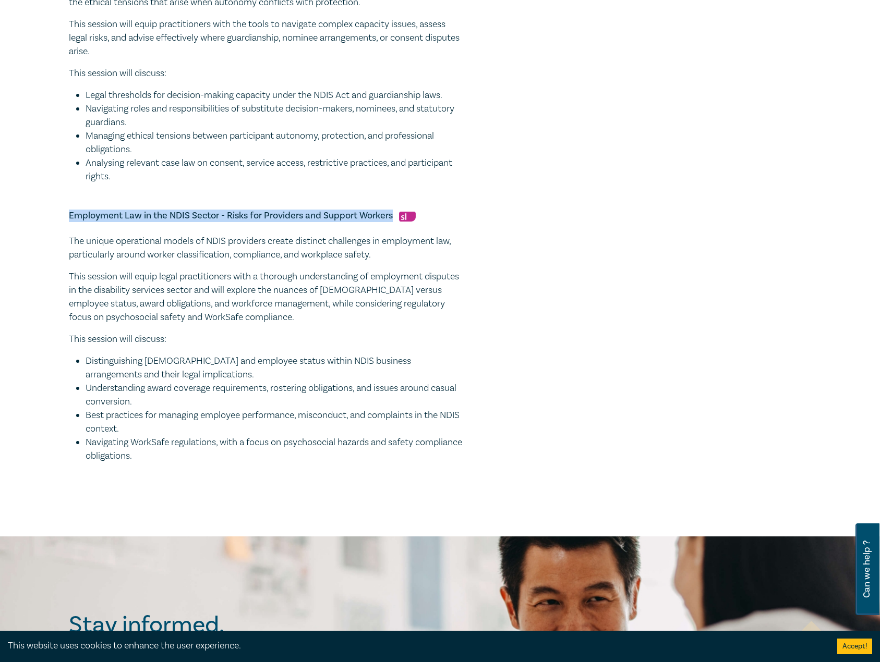
drag, startPoint x: 392, startPoint y: 227, endPoint x: 38, endPoint y: 225, distance: 353.5
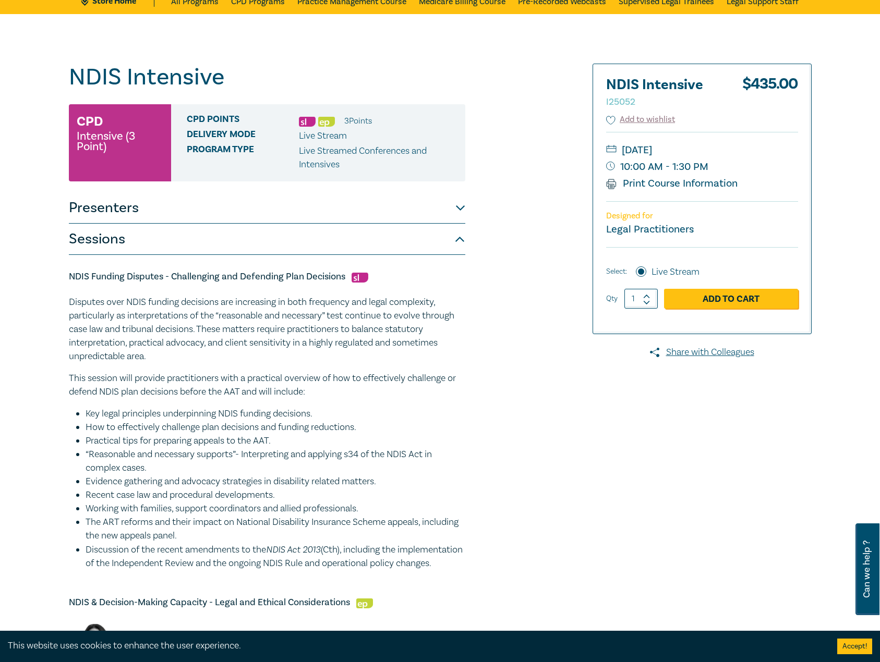
scroll to position [0, 0]
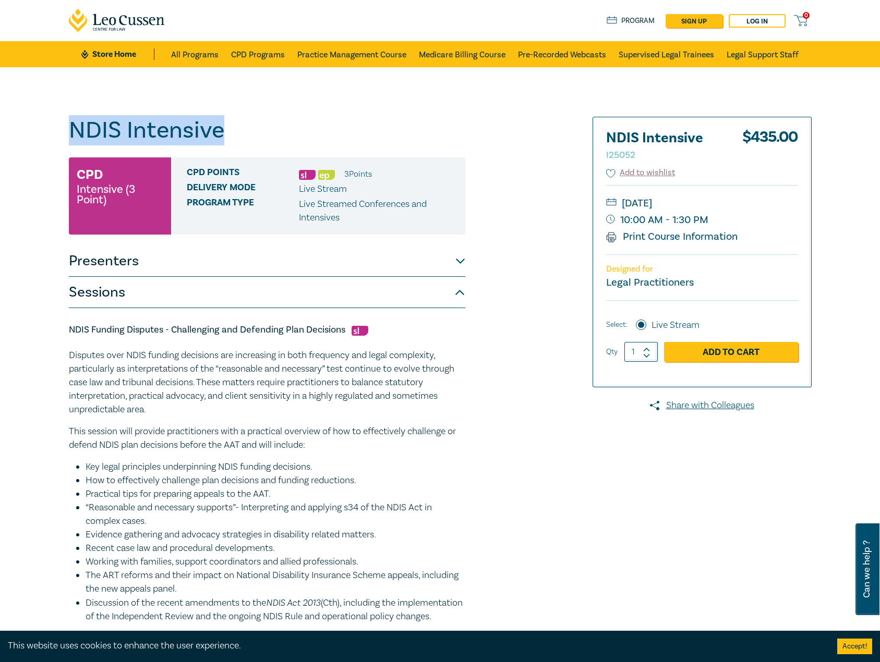
drag, startPoint x: 249, startPoint y: 127, endPoint x: 54, endPoint y: 128, distance: 195.0
drag, startPoint x: 764, startPoint y: 202, endPoint x: 745, endPoint y: 205, distance: 19.1
click at [745, 205] on small "[DATE]" at bounding box center [702, 203] width 192 height 17
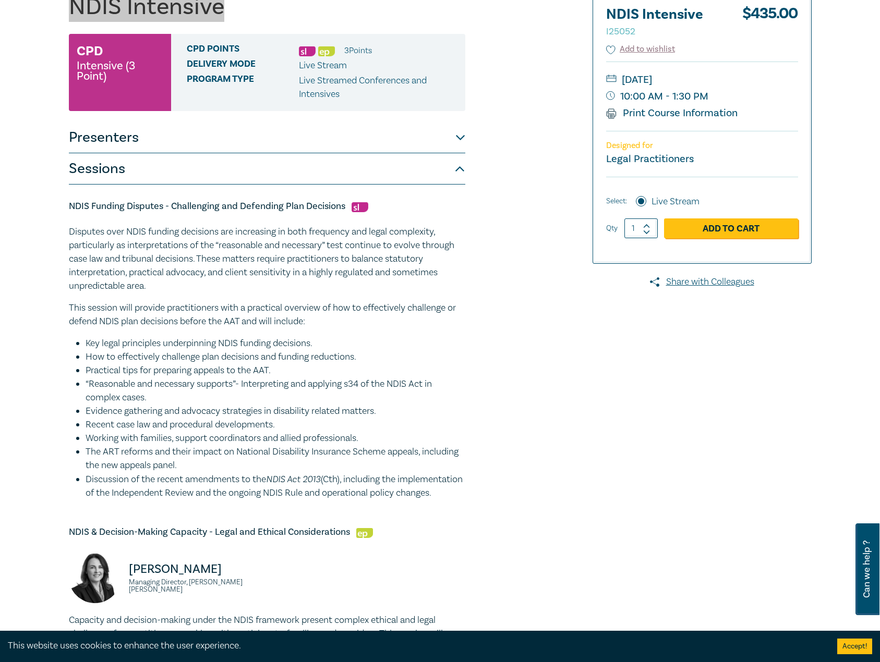
scroll to position [156, 0]
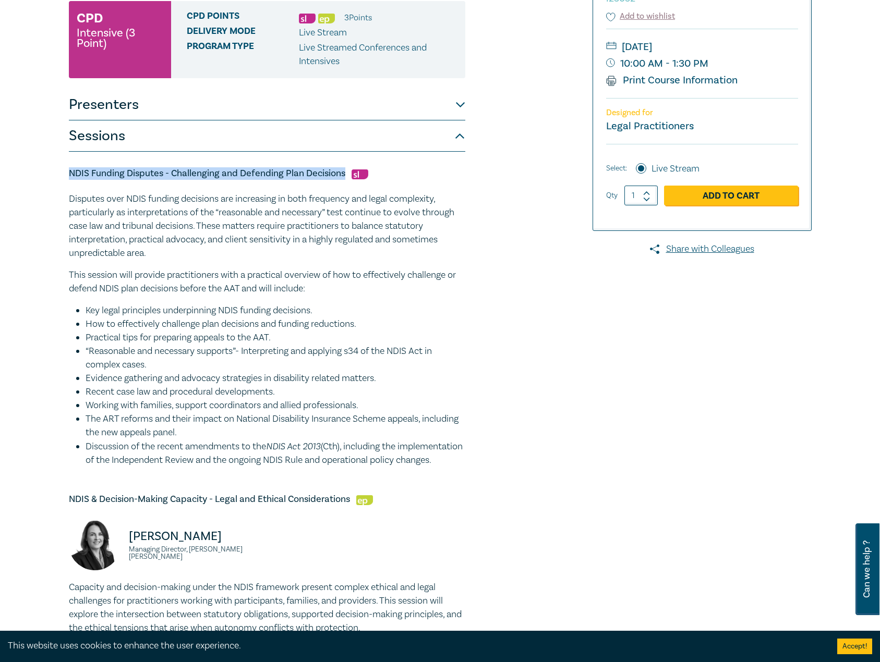
drag, startPoint x: 345, startPoint y: 174, endPoint x: 50, endPoint y: 178, distance: 294.6
click at [50, 178] on div "NDIS Intensive I25052 CPD Intensive (3 Point) CPD Points 3 Point s Delivery Mod…" at bounding box center [440, 536] width 880 height 1251
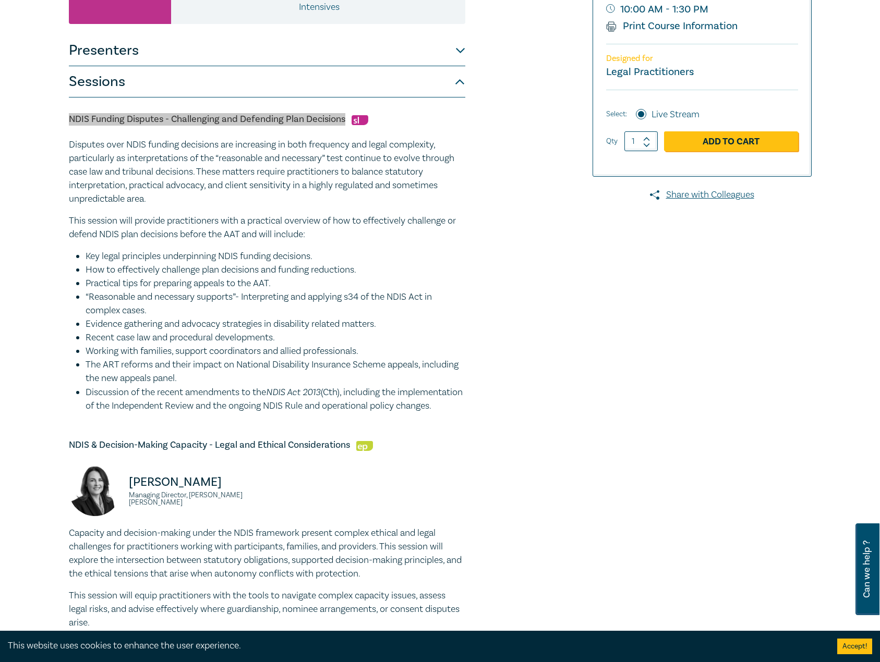
scroll to position [417, 0]
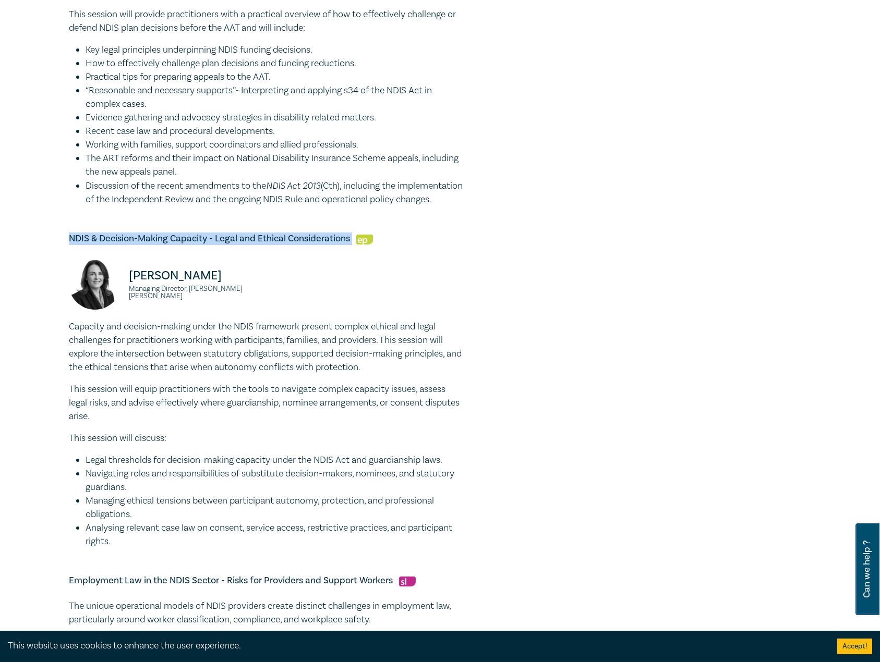
drag, startPoint x: 352, startPoint y: 249, endPoint x: 64, endPoint y: 252, distance: 288.3
click at [58, 252] on div "NDIS Intensive I25052 CPD Intensive (3 Point) CPD Points 3 Point s Delivery Mod…" at bounding box center [440, 275] width 880 height 1251
drag, startPoint x: 248, startPoint y: 300, endPoint x: 123, endPoint y: 289, distance: 125.6
click at [123, 289] on div "Gemma McGrath Managing Director, Panetta McGrath" at bounding box center [165, 289] width 192 height 63
drag, startPoint x: 253, startPoint y: 306, endPoint x: 128, endPoint y: 307, distance: 124.6
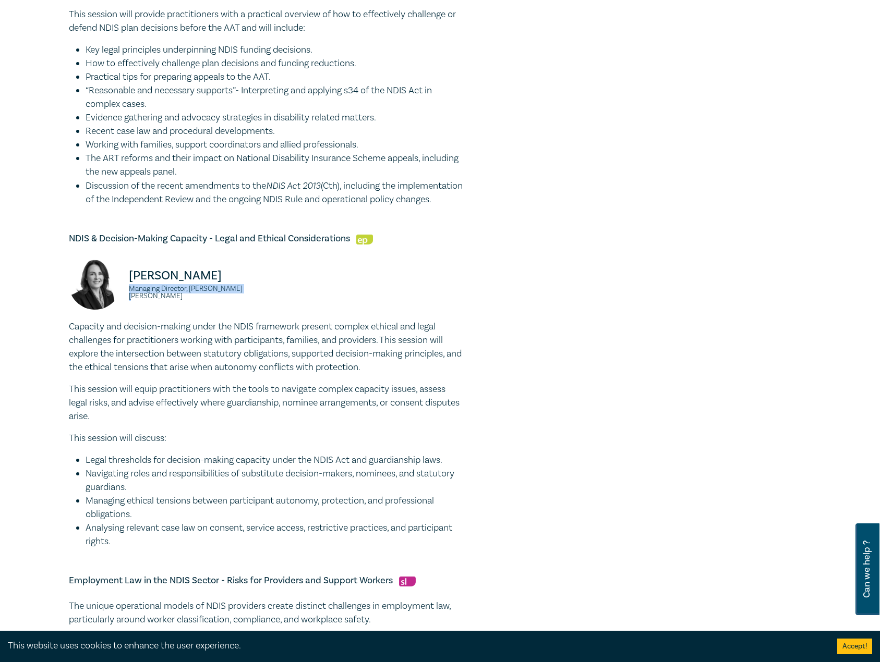
click at [129, 300] on small "Managing Director, Panetta McGrath" at bounding box center [195, 292] width 132 height 15
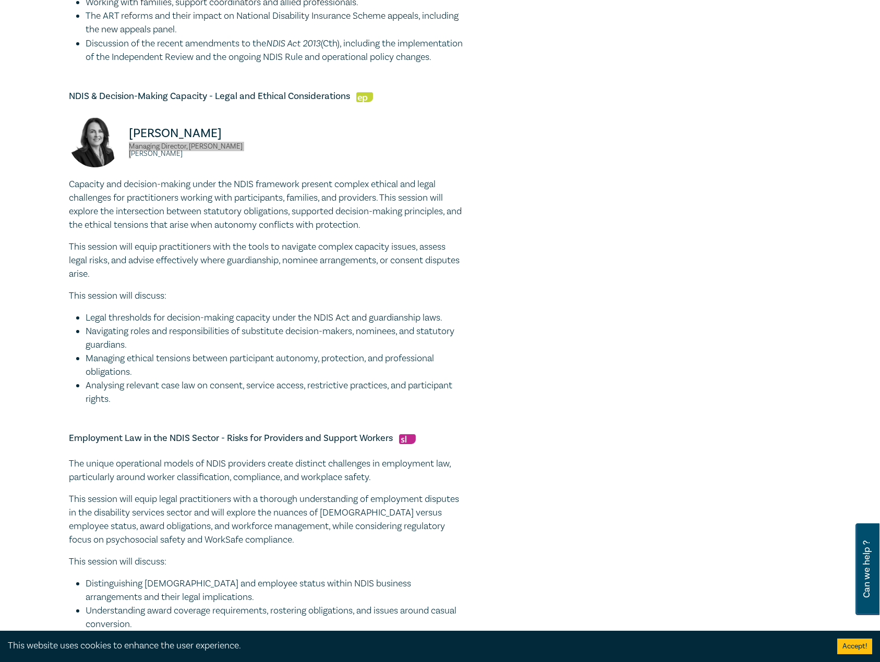
scroll to position [678, 0]
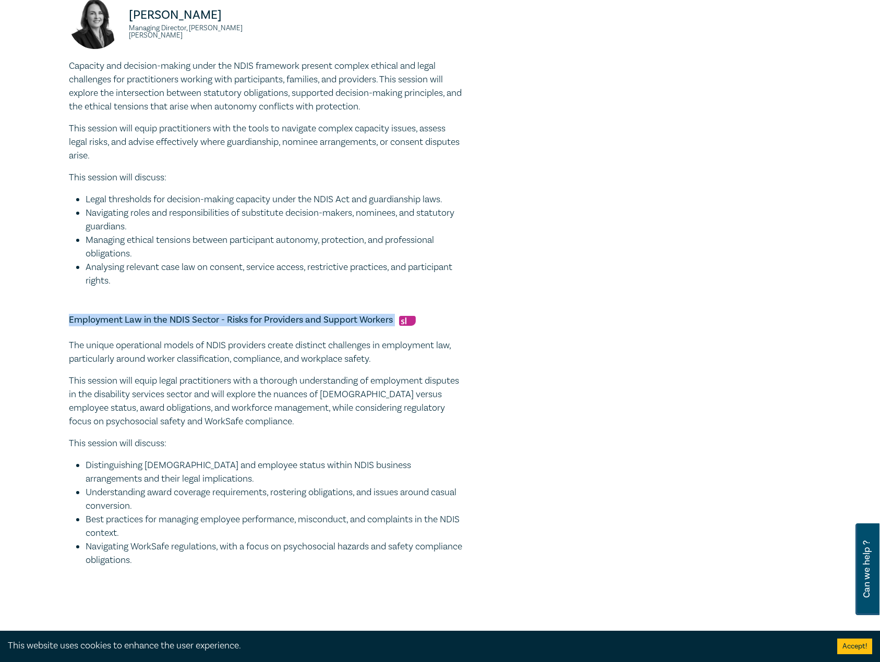
drag, startPoint x: 395, startPoint y: 333, endPoint x: 80, endPoint y: 333, distance: 315.4
click at [58, 335] on div "NDIS Intensive I25052 CPD Intensive (3 Point) CPD Points 3 Point s Delivery Mod…" at bounding box center [440, 14] width 880 height 1251
drag, startPoint x: 527, startPoint y: 171, endPoint x: 336, endPoint y: 62, distance: 219.7
click at [527, 171] on div "NDIS Intensive I25052 CPD Intensive (3 Point) CPD Points 3 Point s Delivery Mod…" at bounding box center [314, 15] width 503 height 1152
